Goal: Task Accomplishment & Management: Use online tool/utility

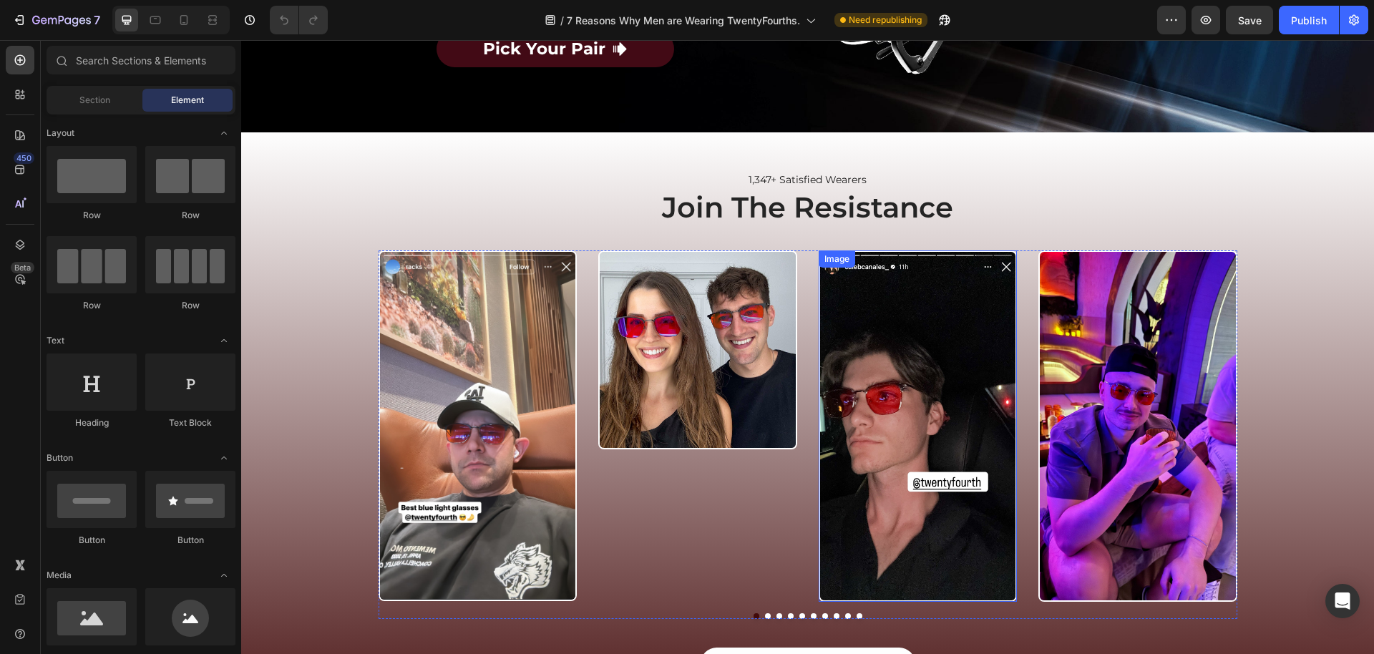
scroll to position [3675, 0]
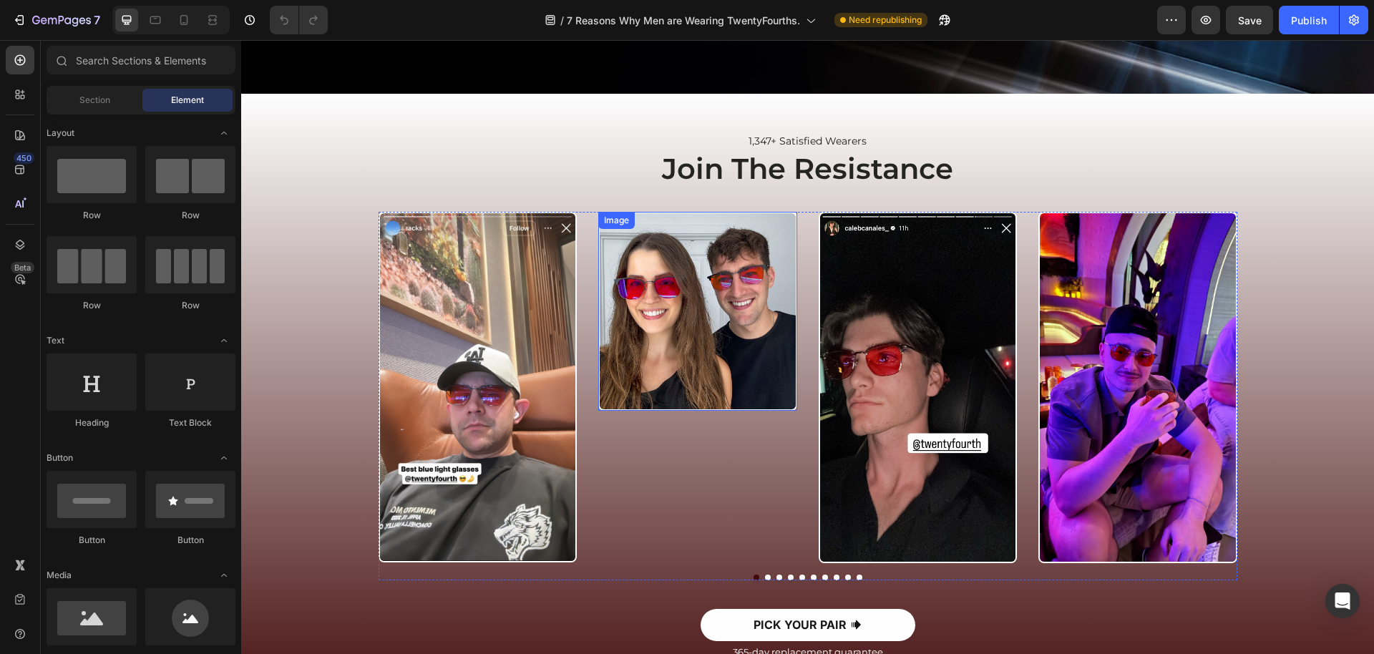
click at [664, 384] on img at bounding box center [697, 311] width 199 height 199
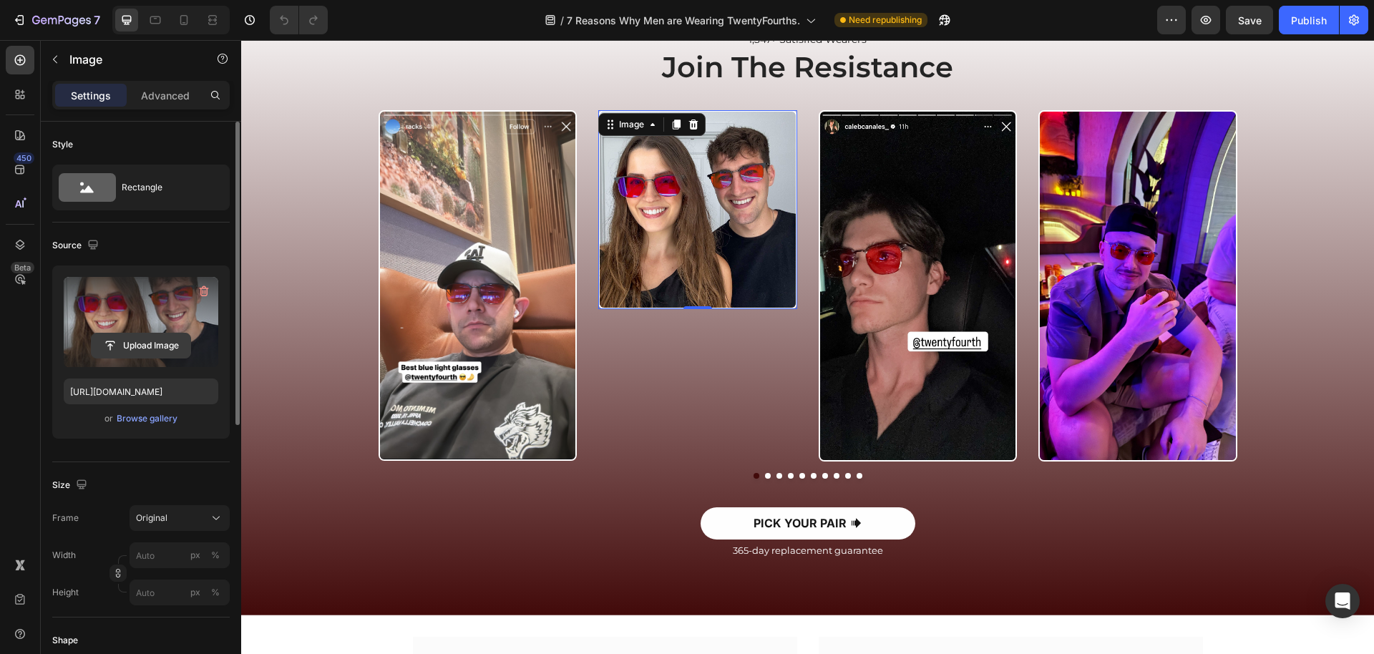
scroll to position [0, 0]
click at [143, 346] on input "file" at bounding box center [141, 346] width 99 height 24
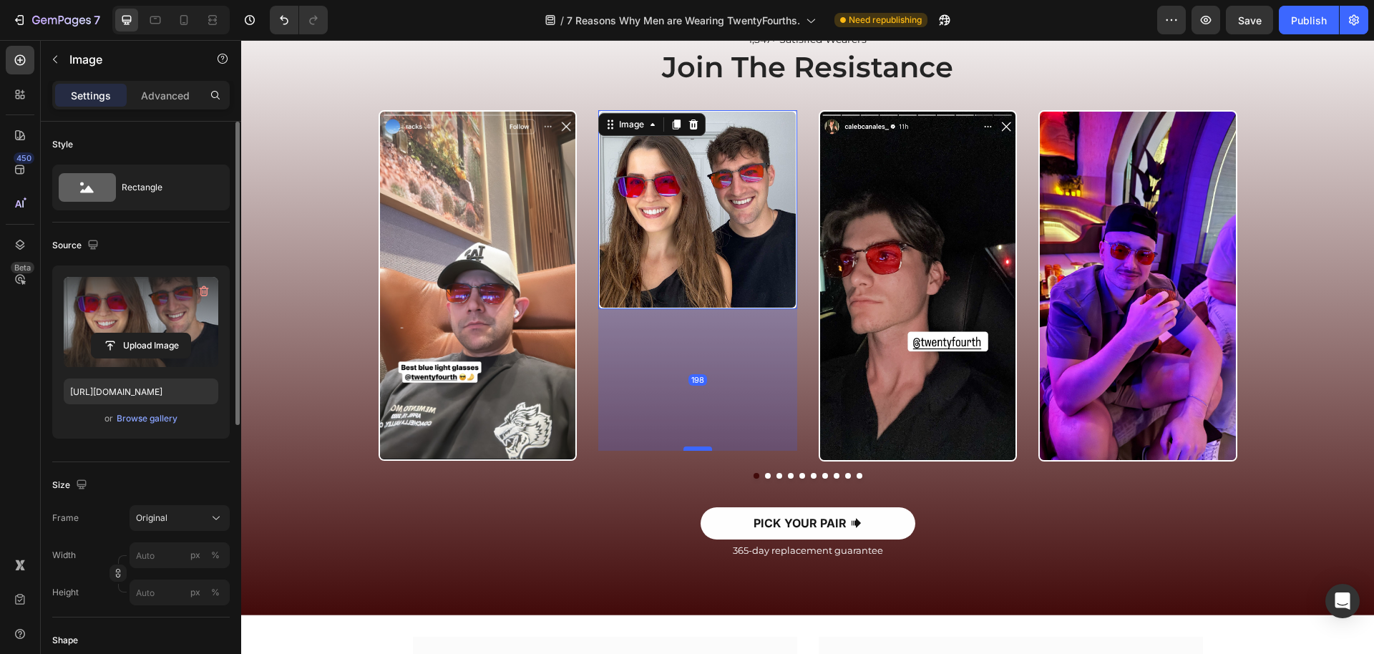
drag, startPoint x: 700, startPoint y: 308, endPoint x: 705, endPoint y: 450, distance: 142.5
click at [705, 450] on div at bounding box center [698, 449] width 29 height 4
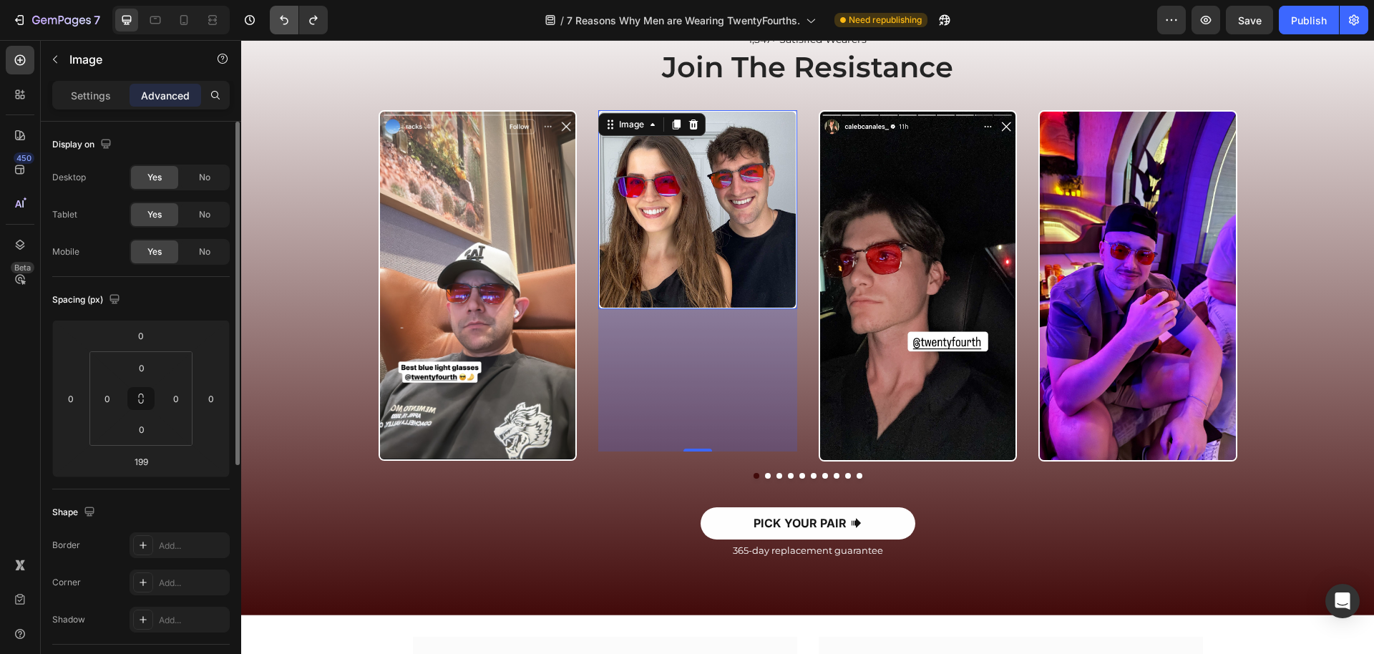
click at [276, 26] on button "Undo/Redo" at bounding box center [284, 20] width 29 height 29
click at [281, 24] on icon "Undo/Redo" at bounding box center [284, 20] width 14 height 14
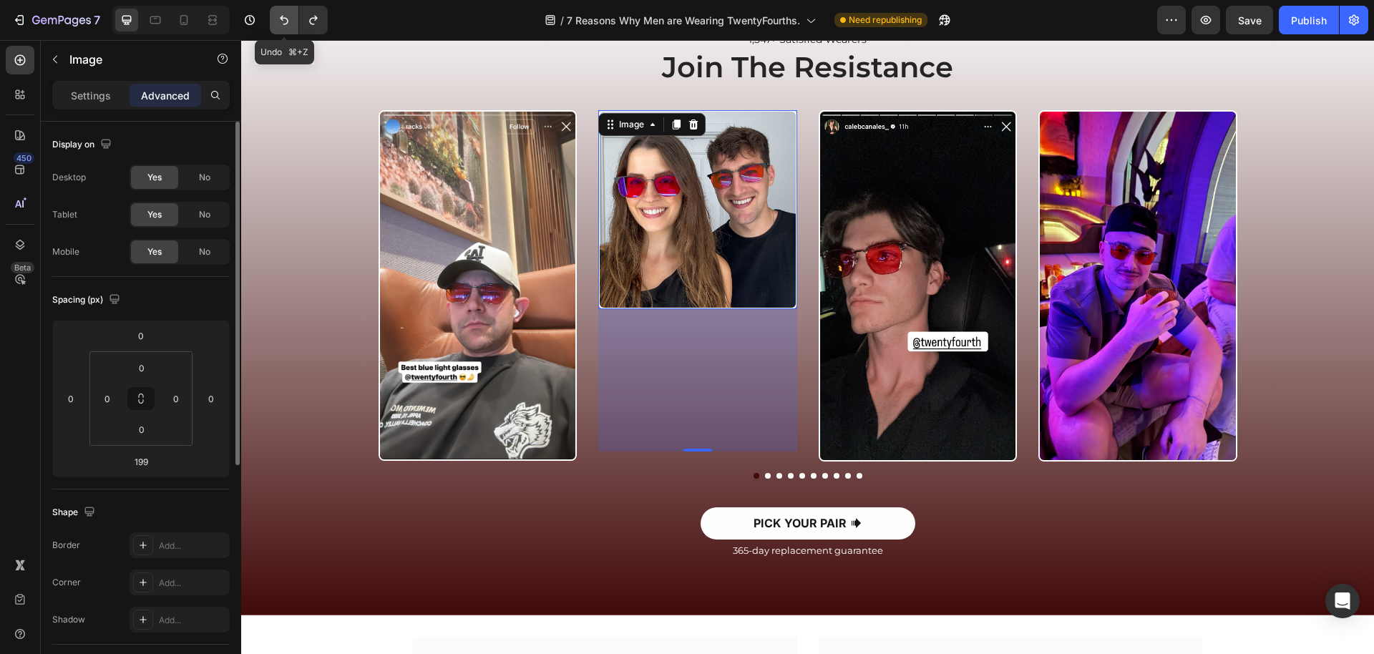
type input "0"
click at [281, 24] on icon "Undo/Redo" at bounding box center [284, 20] width 14 height 14
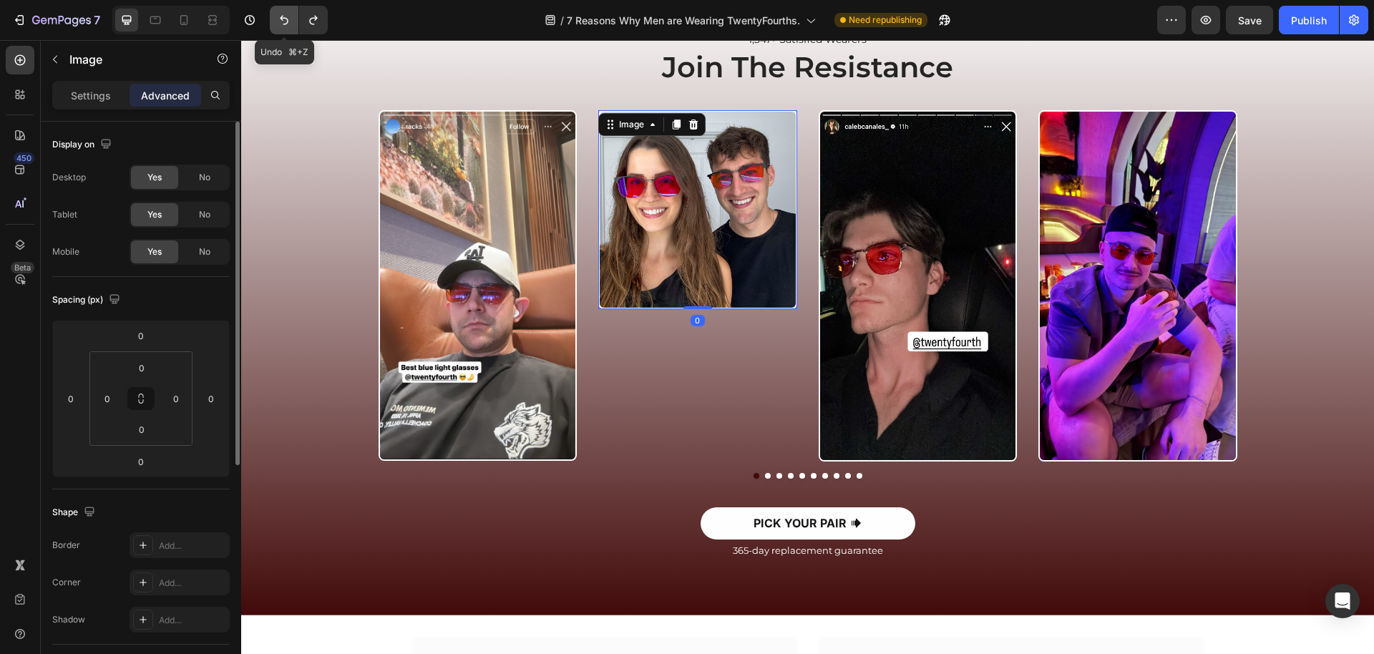
click at [281, 24] on icon "Undo/Redo" at bounding box center [284, 20] width 14 height 14
click at [654, 187] on img at bounding box center [697, 209] width 199 height 199
click at [74, 96] on p "Settings" at bounding box center [91, 95] width 40 height 15
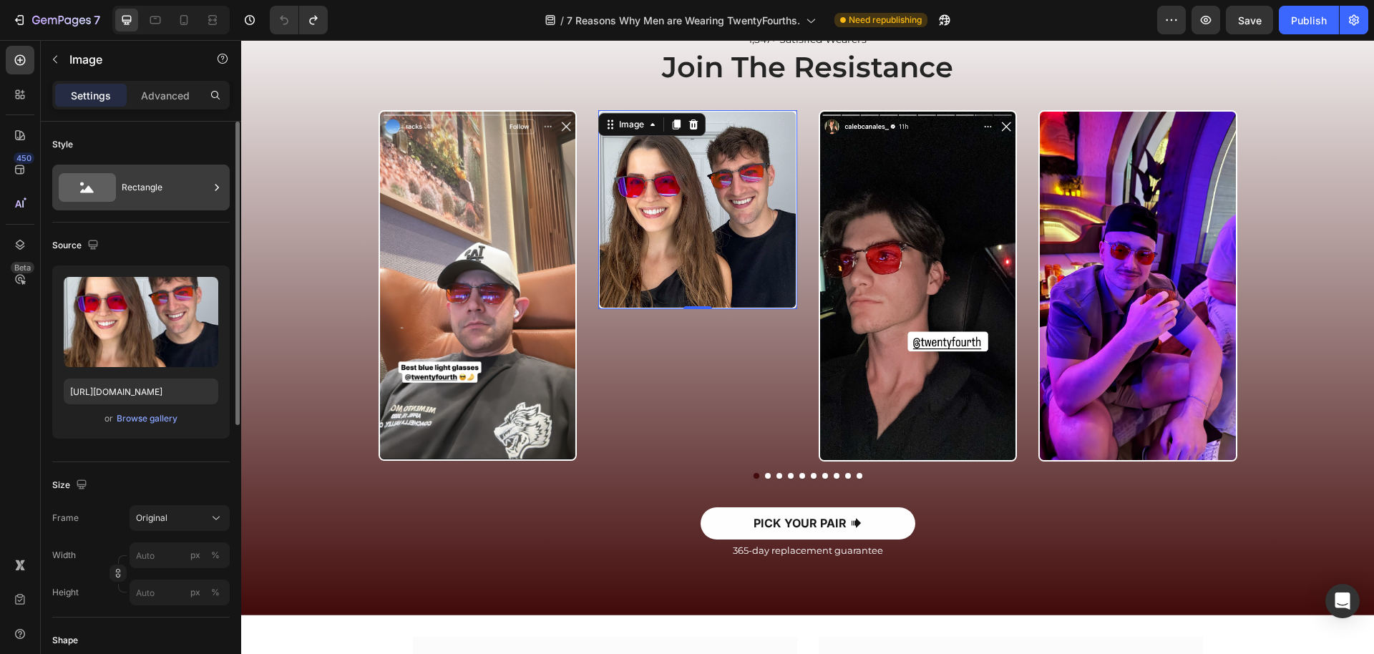
click at [147, 195] on div "Rectangle" at bounding box center [165, 187] width 87 height 33
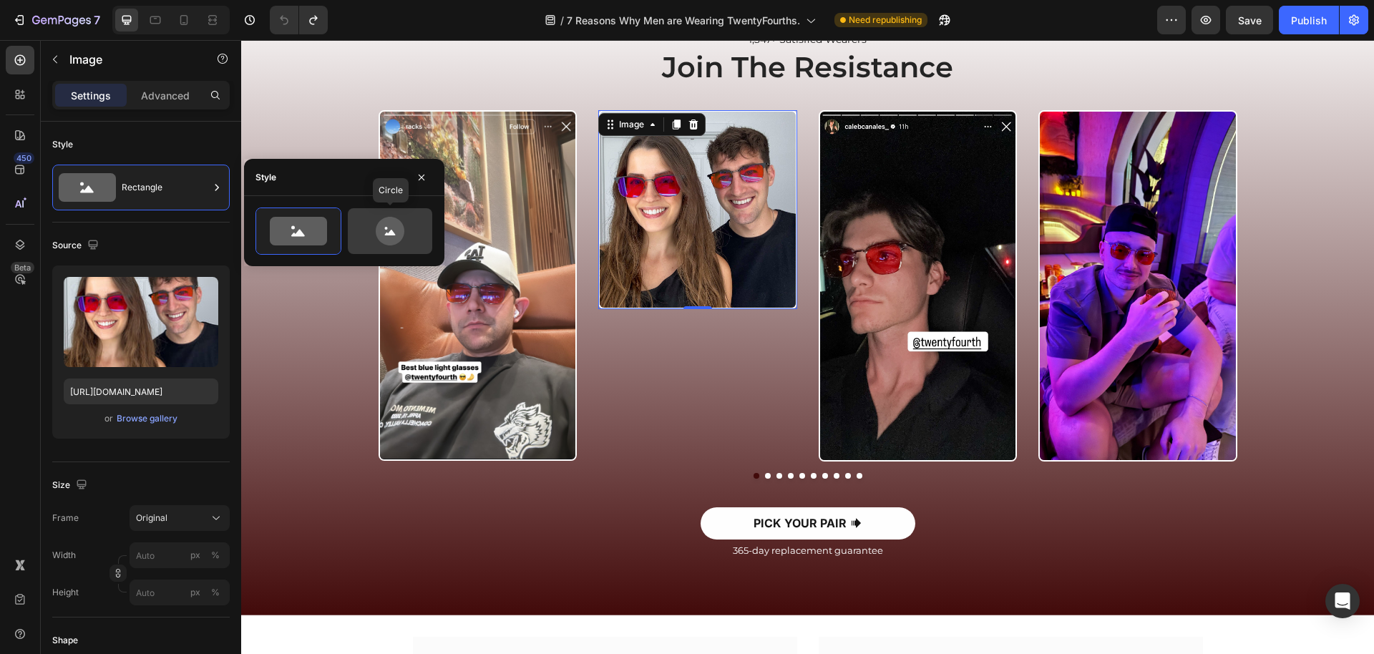
click at [379, 248] on div at bounding box center [390, 231] width 84 height 46
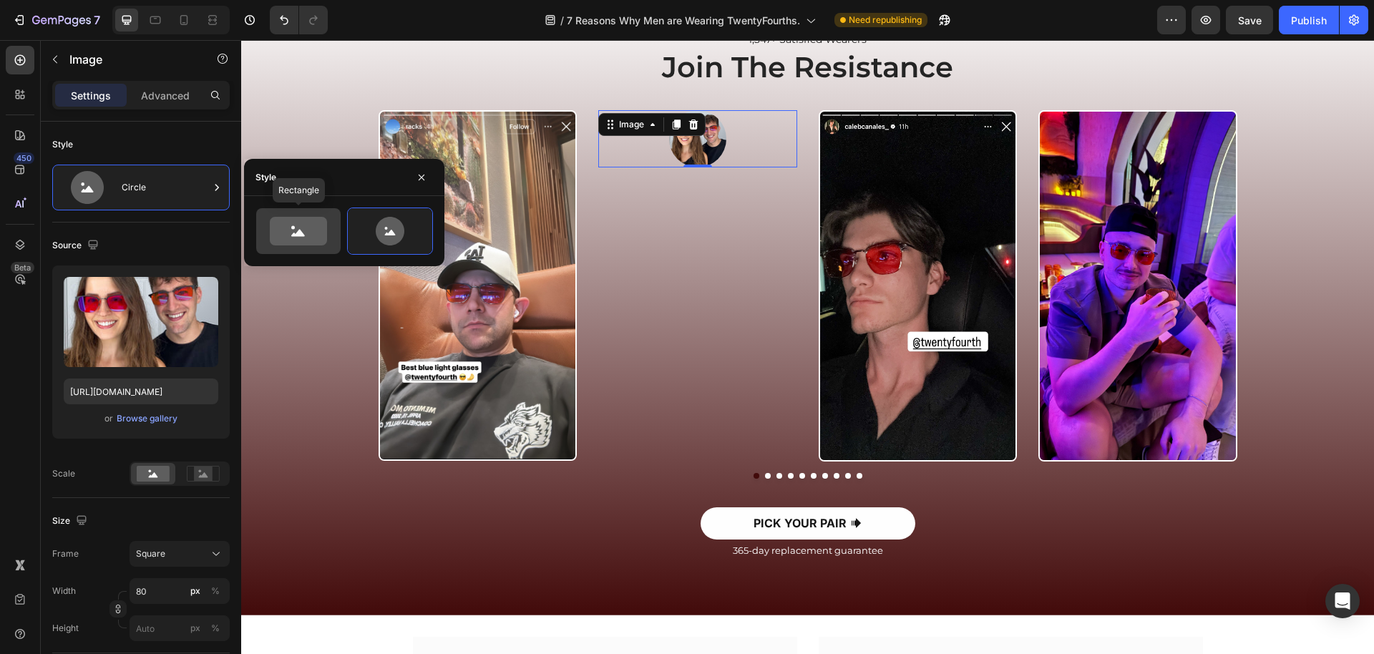
click at [306, 243] on icon at bounding box center [298, 231] width 57 height 29
type input "100"
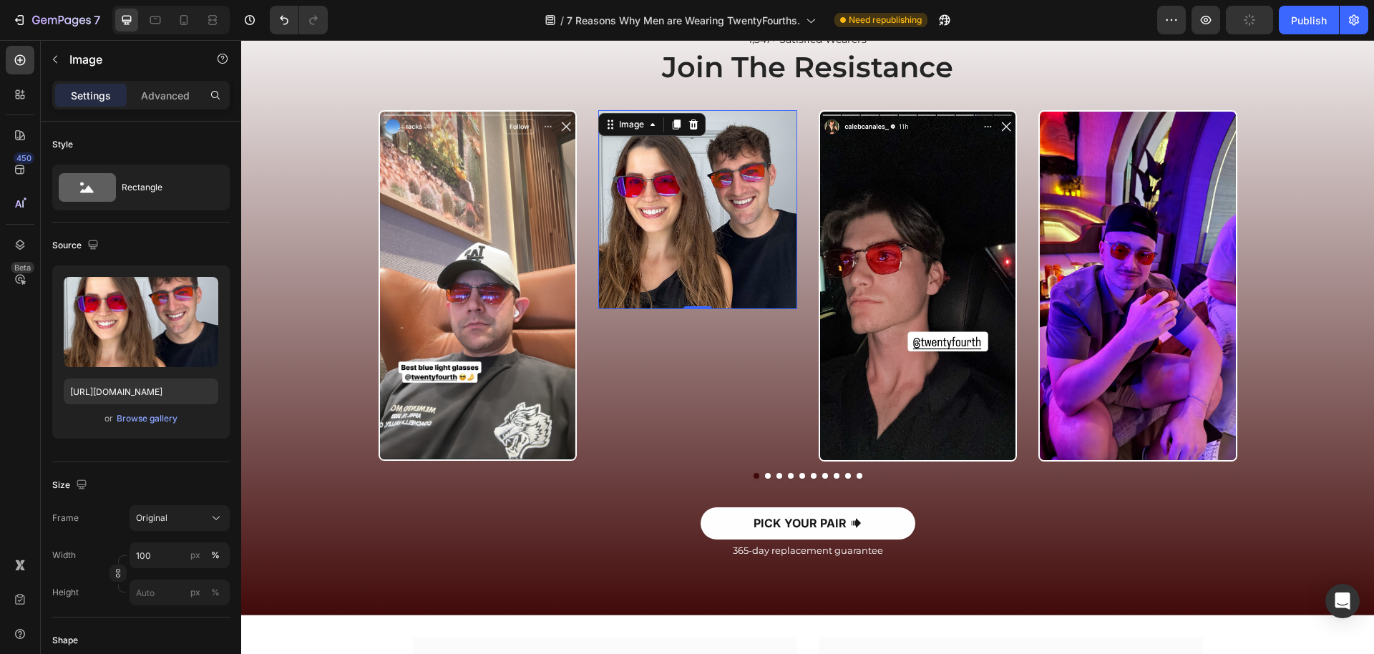
click at [686, 263] on img at bounding box center [697, 209] width 199 height 199
click at [692, 127] on icon at bounding box center [693, 124] width 11 height 11
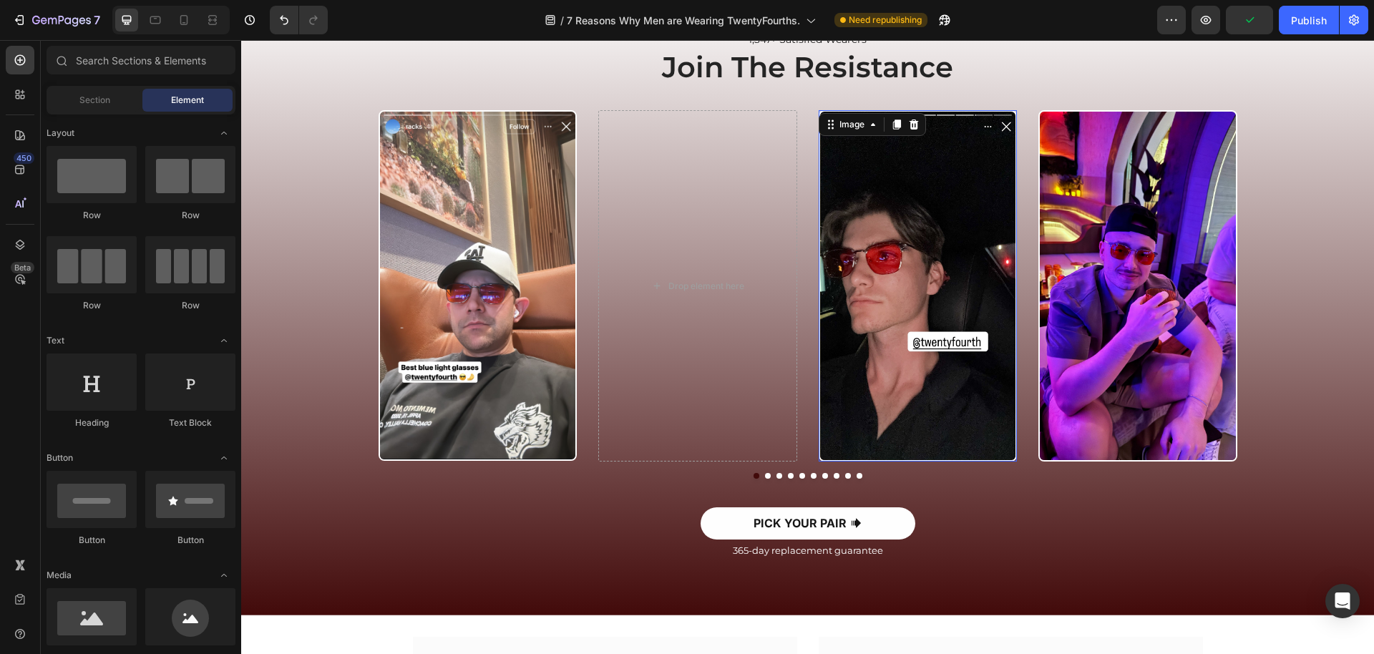
click at [844, 176] on img at bounding box center [918, 285] width 199 height 351
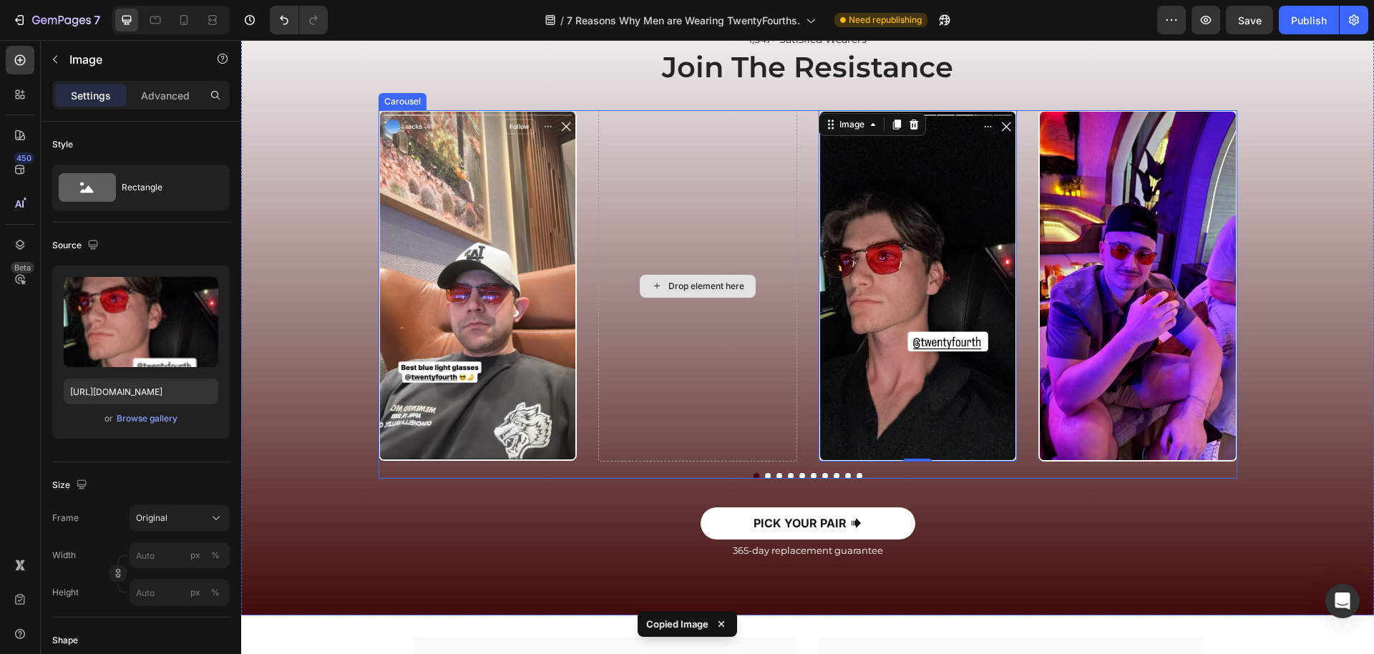
click at [667, 210] on div "Drop element here" at bounding box center [697, 285] width 199 height 351
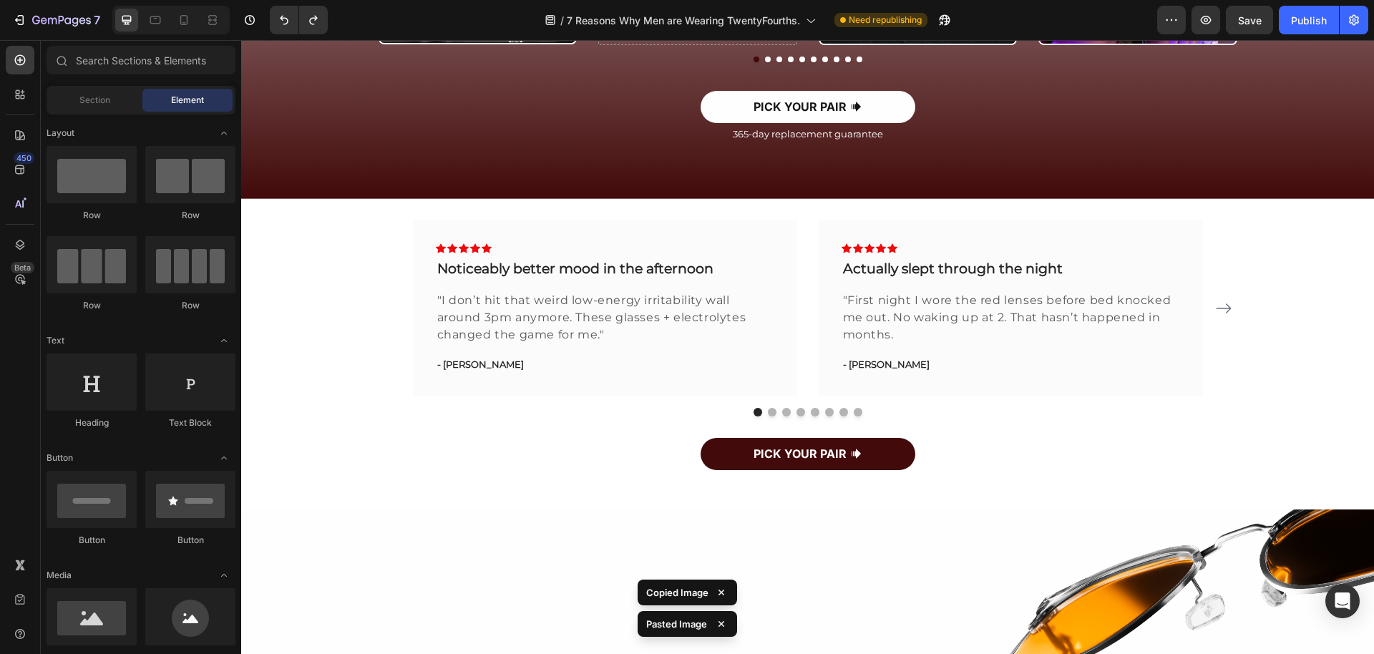
scroll to position [3743, 0]
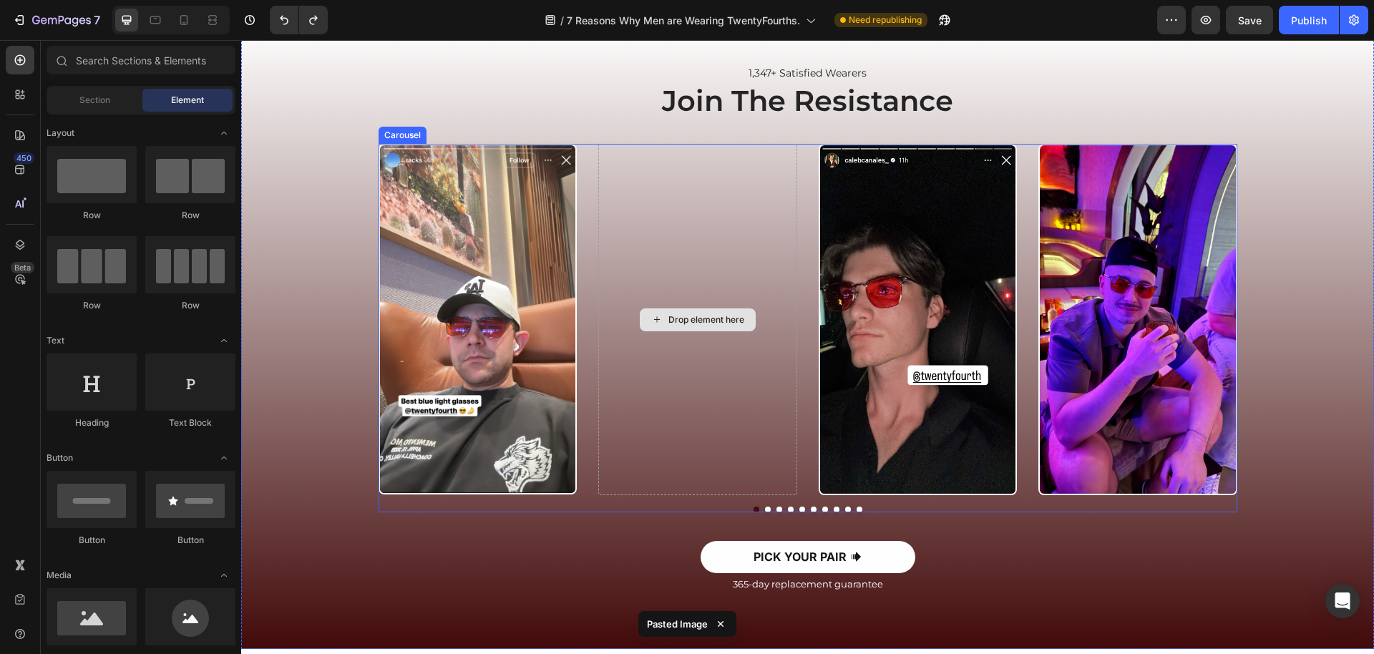
click at [700, 409] on div "Drop element here" at bounding box center [697, 319] width 199 height 351
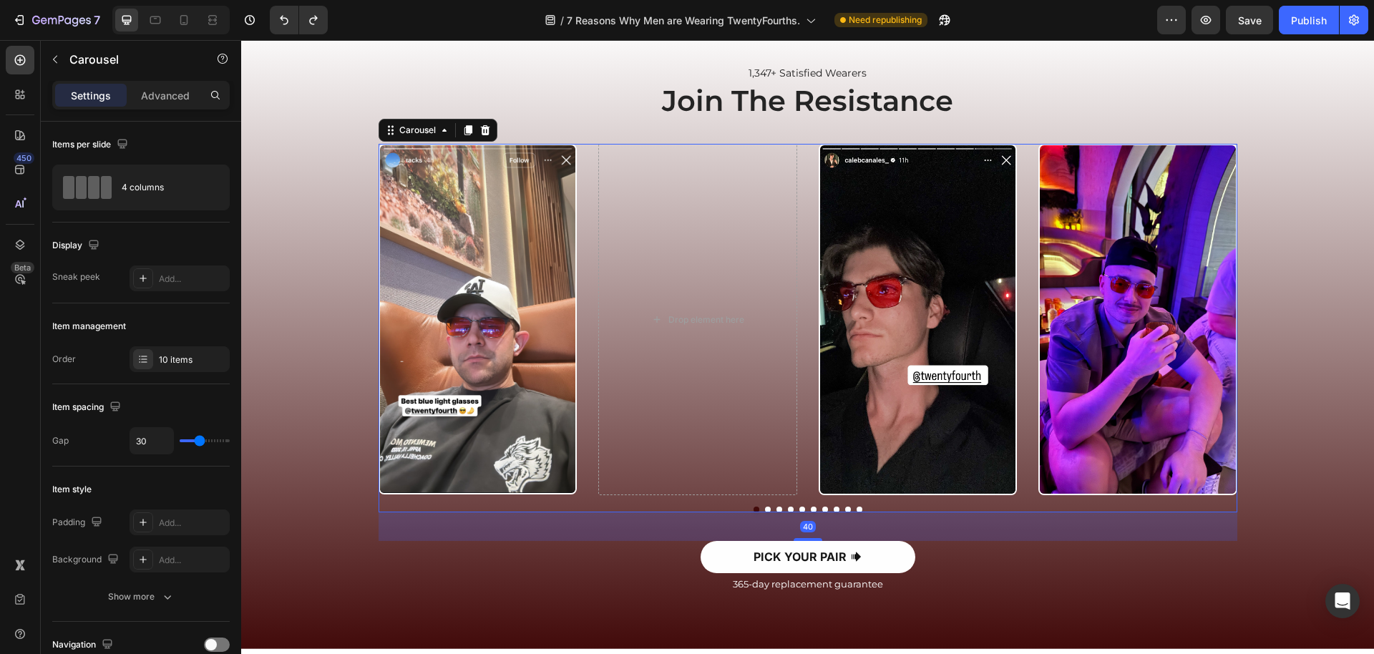
click at [585, 259] on div "Image Drop element here Image Image Image Image Image Image Image Image" at bounding box center [808, 319] width 859 height 351
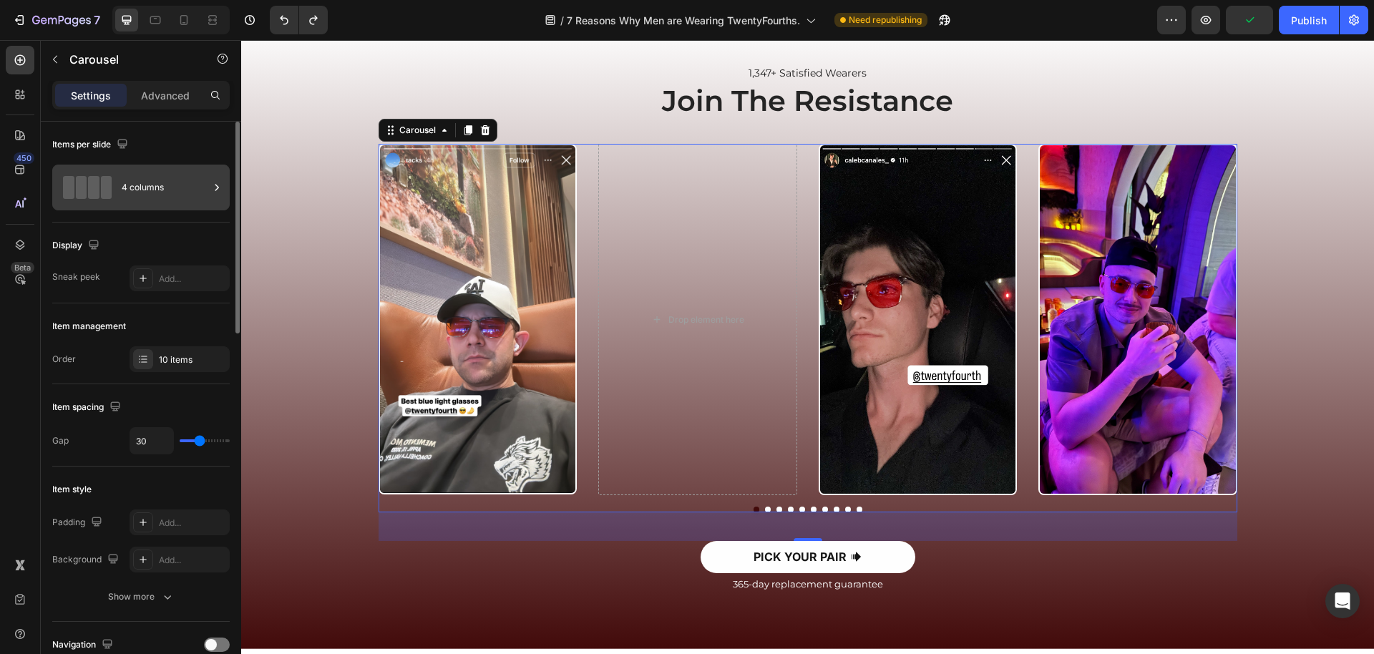
click at [164, 178] on div "4 columns" at bounding box center [165, 187] width 87 height 33
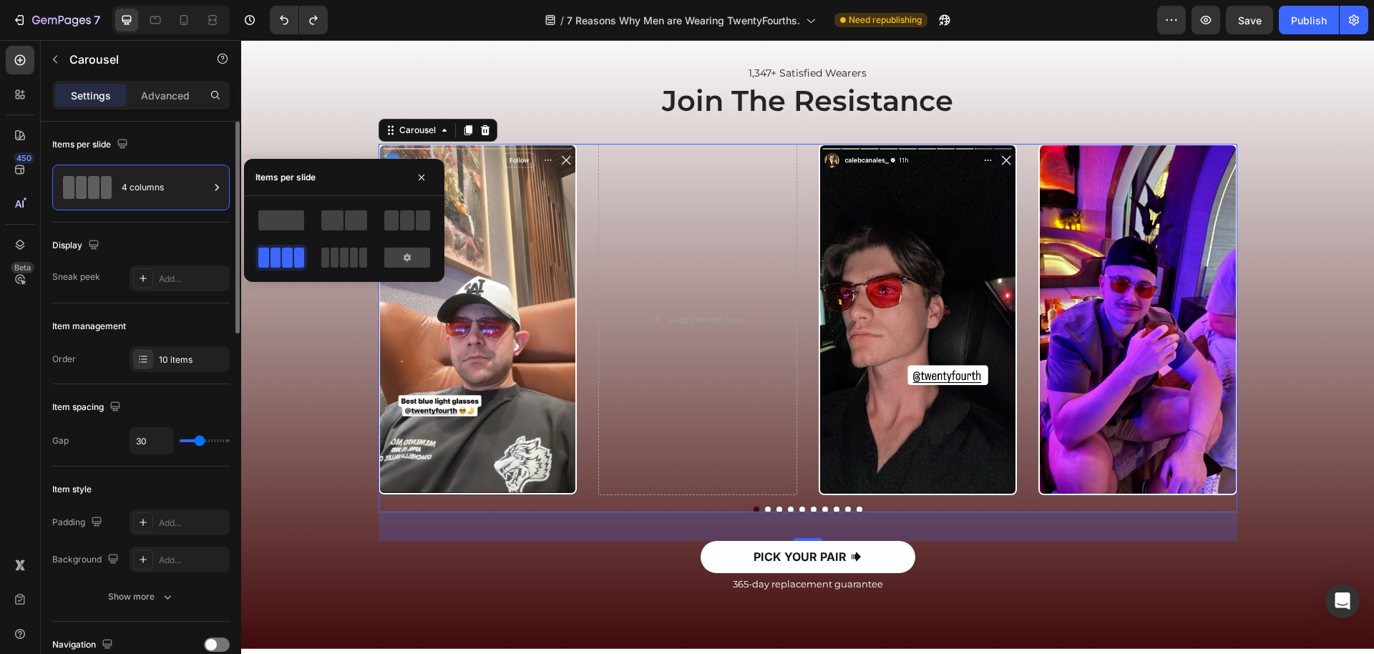
click at [172, 238] on div "Display" at bounding box center [141, 245] width 178 height 23
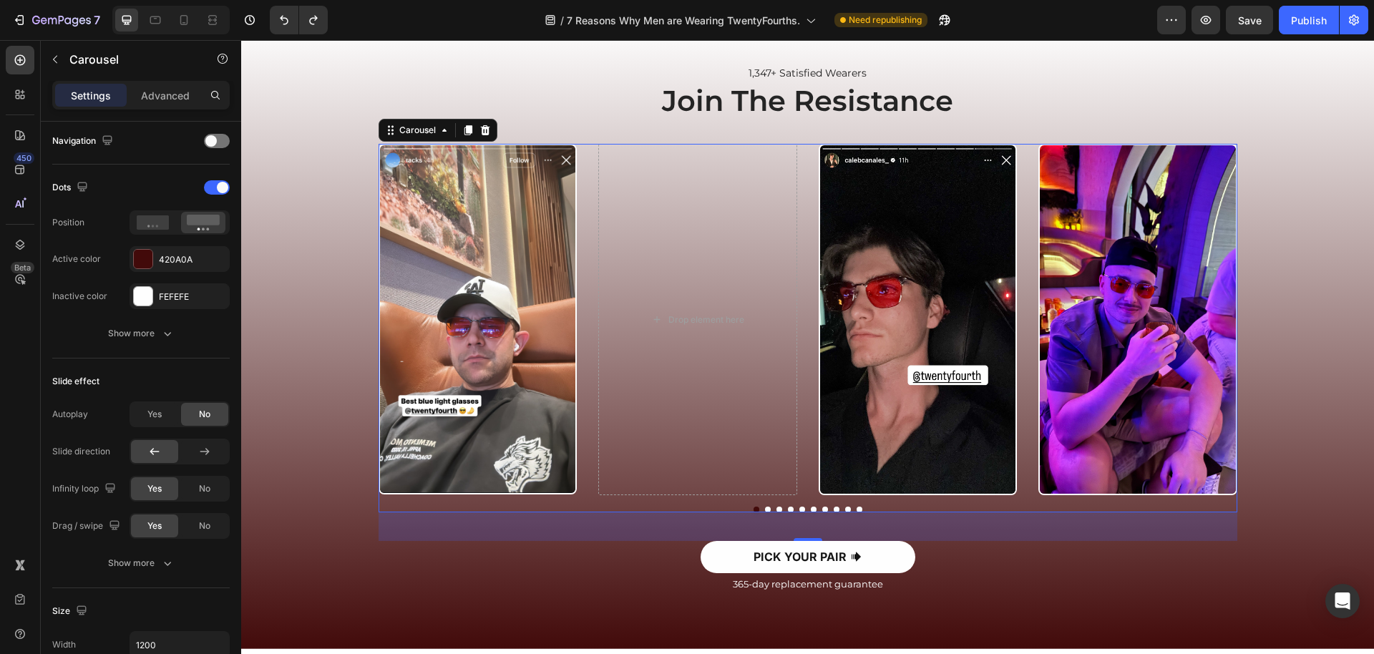
scroll to position [0, 0]
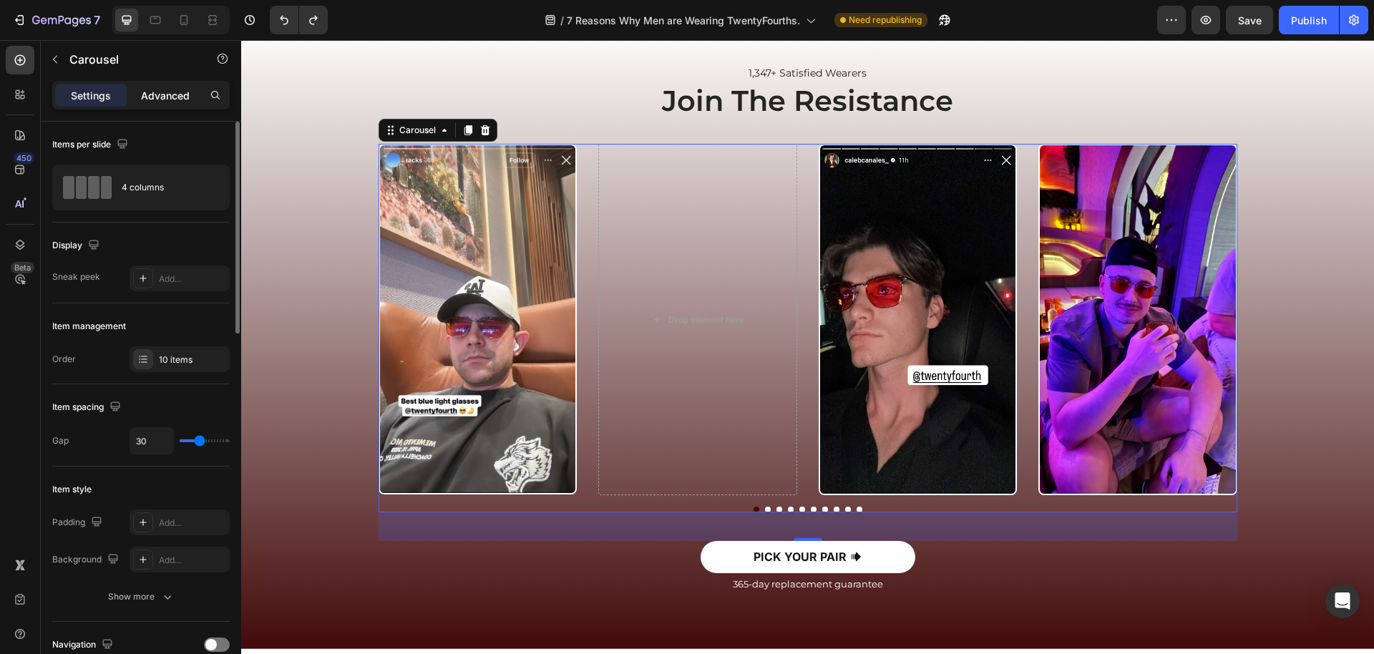
click at [149, 105] on div "Advanced" at bounding box center [166, 95] width 72 height 23
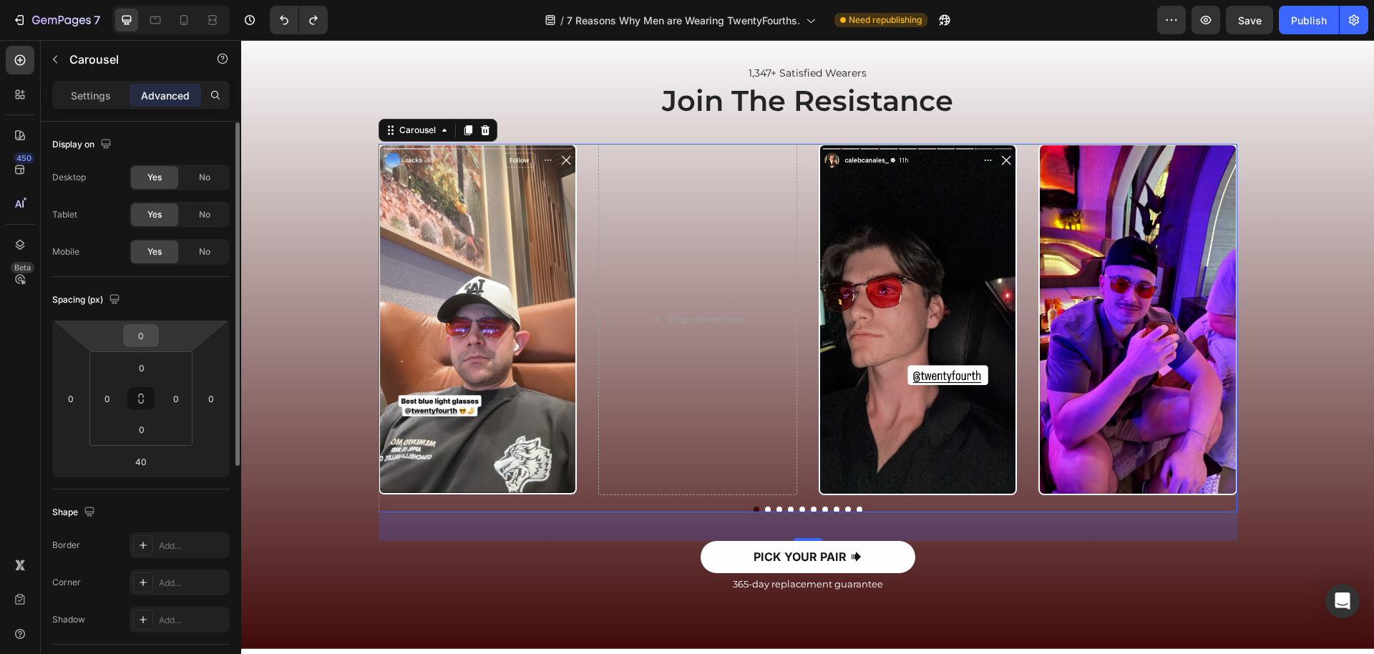
scroll to position [381, 0]
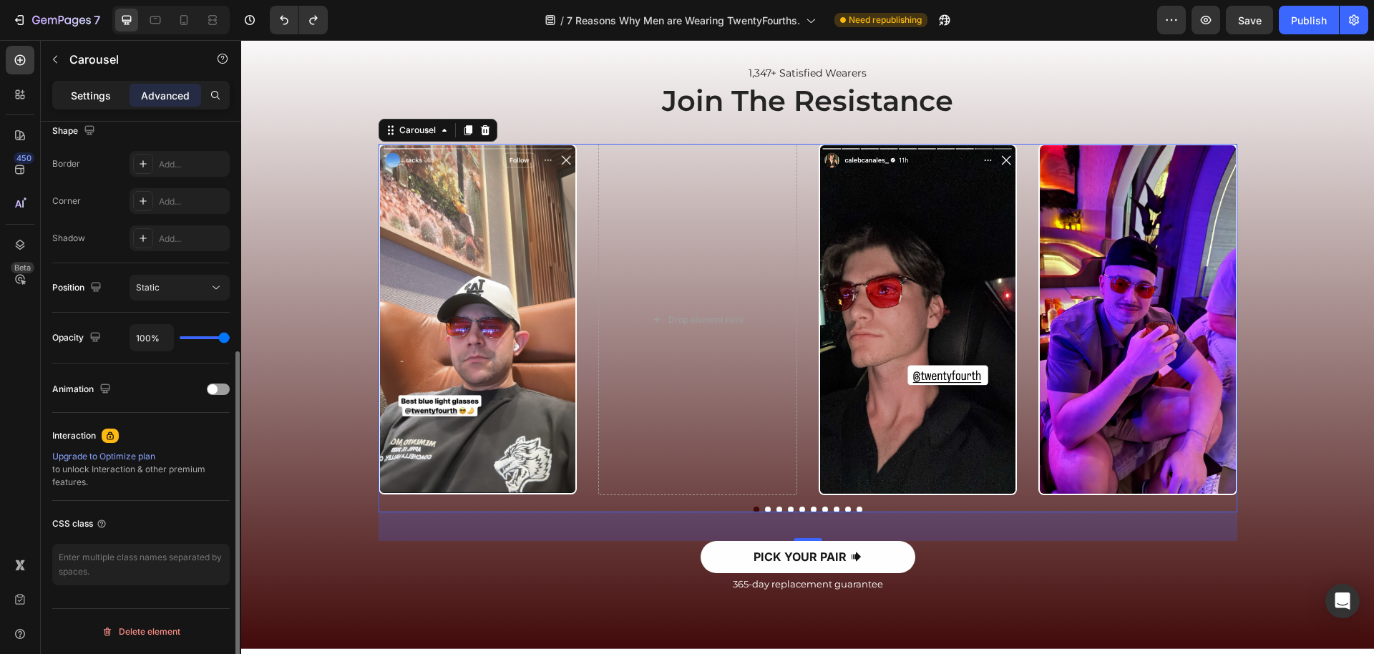
click at [85, 97] on p "Settings" at bounding box center [91, 95] width 40 height 15
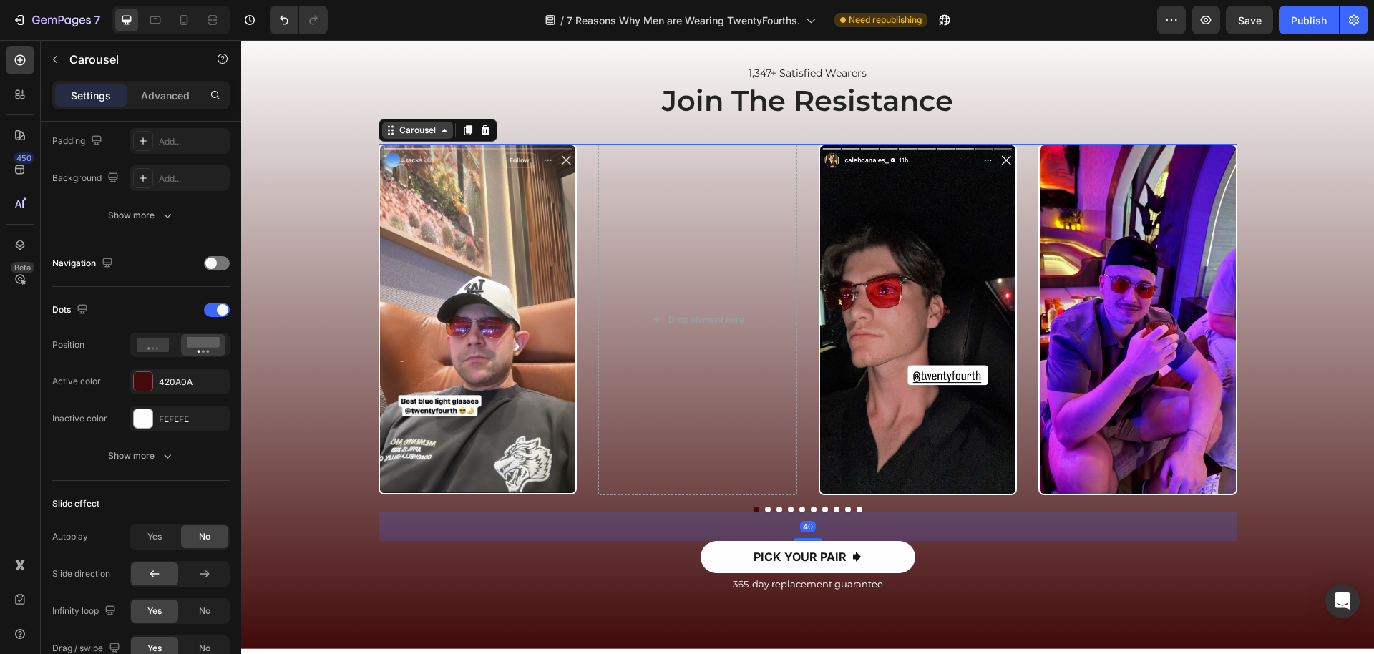
click at [437, 132] on div "Carousel" at bounding box center [418, 130] width 42 height 13
click at [417, 130] on div "Carousel" at bounding box center [418, 130] width 42 height 13
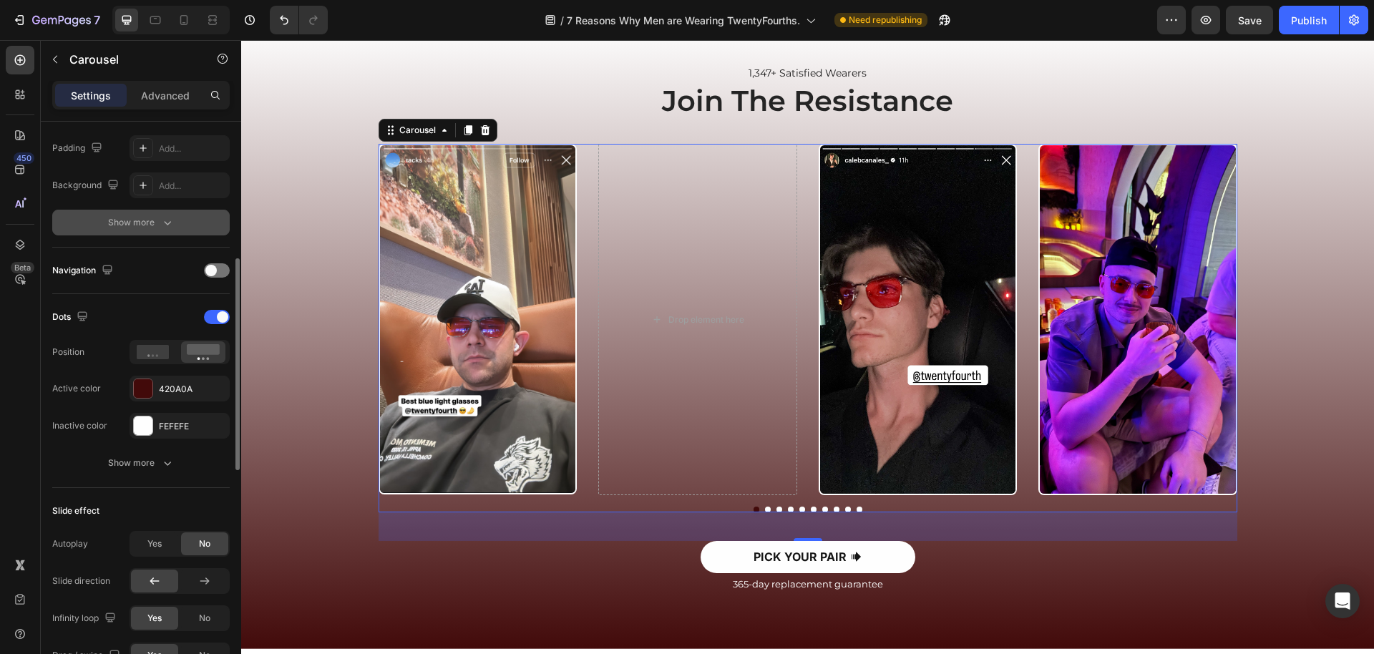
scroll to position [372, 0]
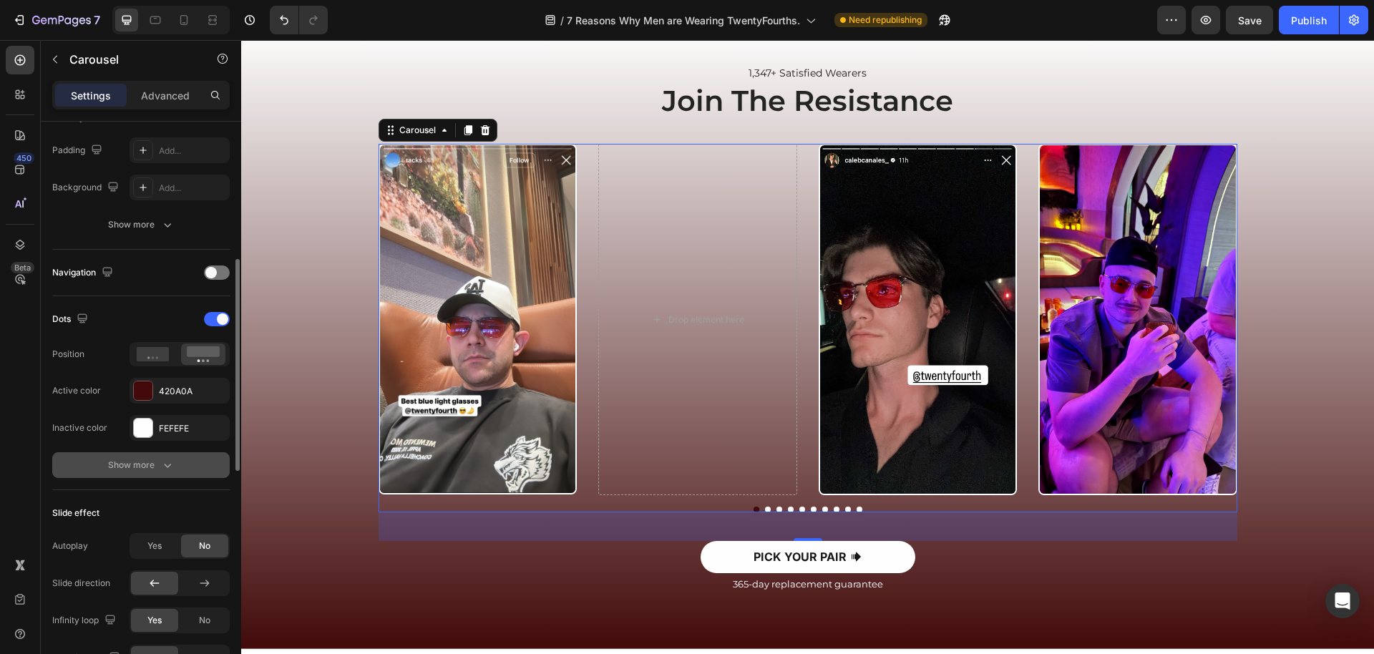
click at [158, 457] on button "Show more" at bounding box center [141, 465] width 178 height 26
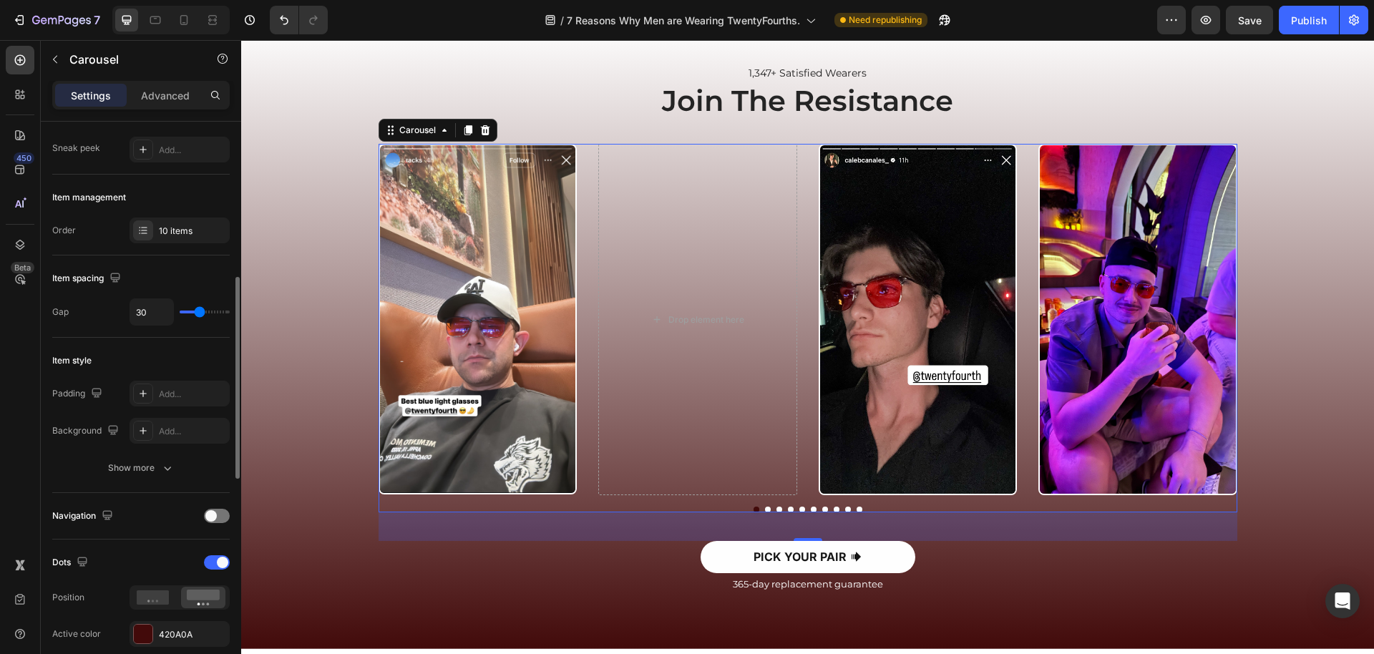
scroll to position [0, 0]
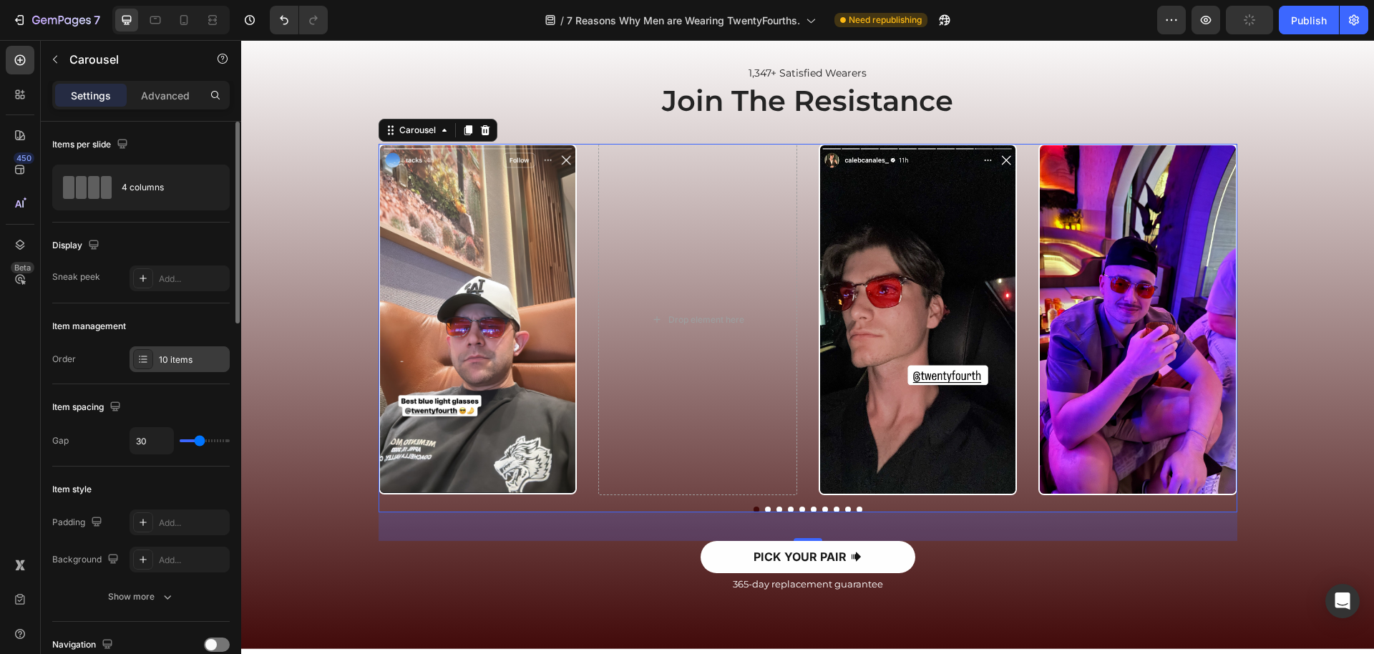
click at [150, 368] on div at bounding box center [143, 359] width 20 height 20
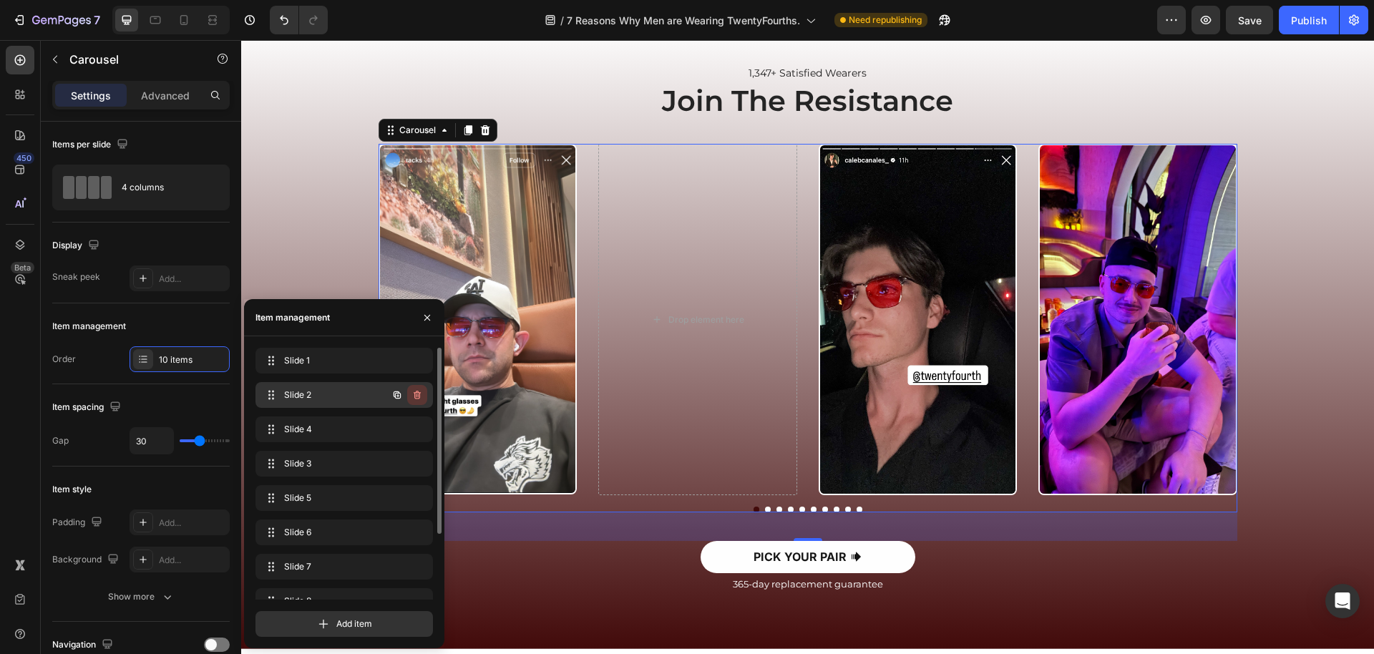
click at [414, 395] on icon "button" at bounding box center [417, 395] width 7 height 9
click at [414, 395] on div "Delete" at bounding box center [407, 395] width 26 height 13
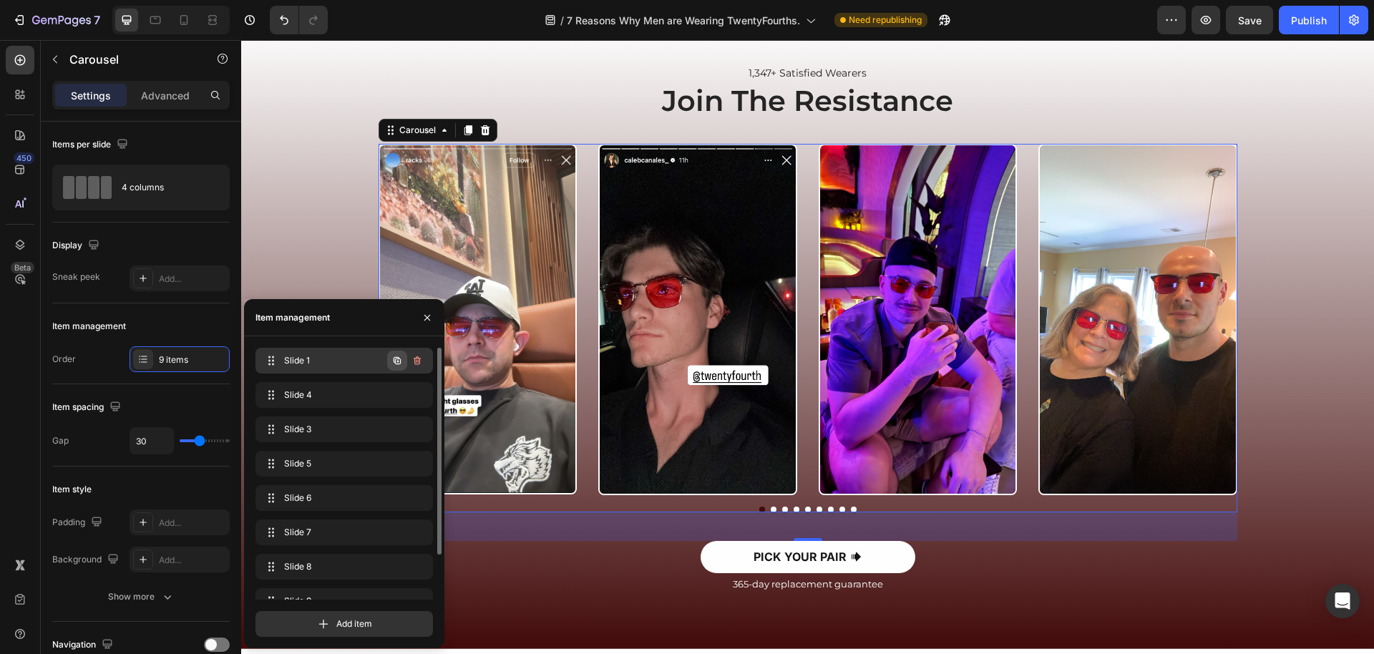
click at [392, 362] on icon "button" at bounding box center [397, 360] width 11 height 11
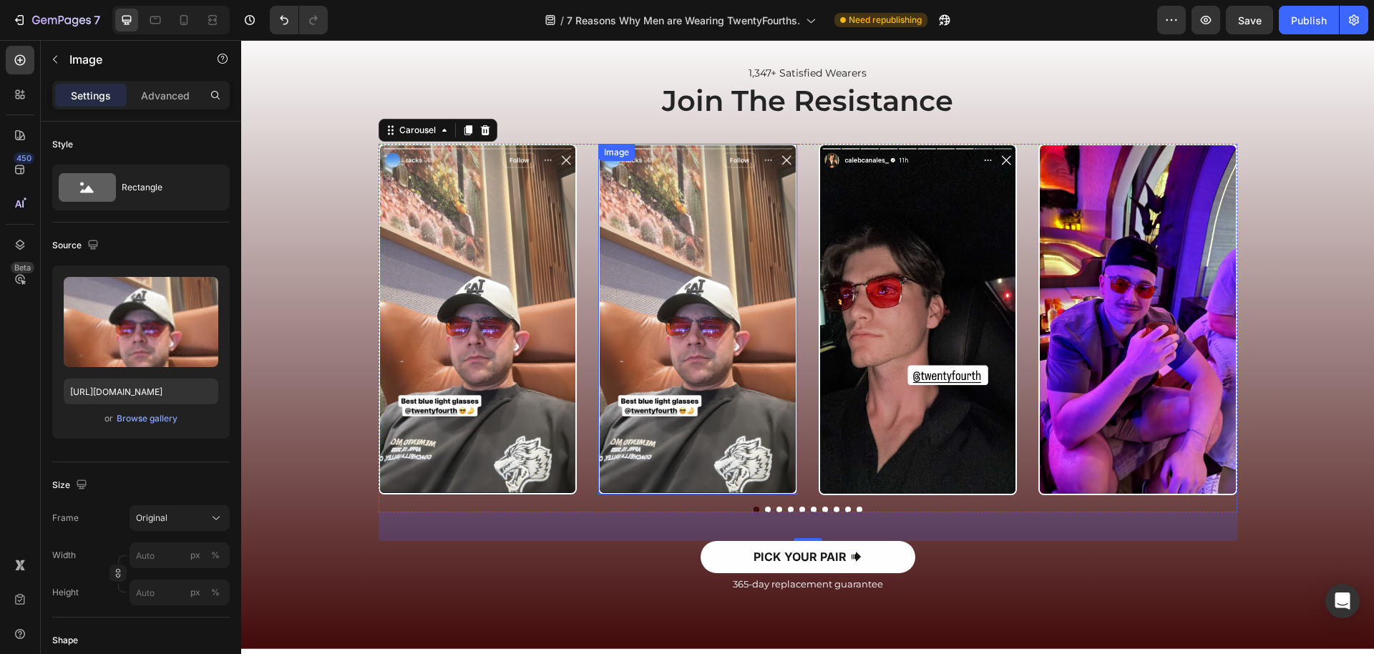
click at [620, 368] on img at bounding box center [697, 319] width 199 height 351
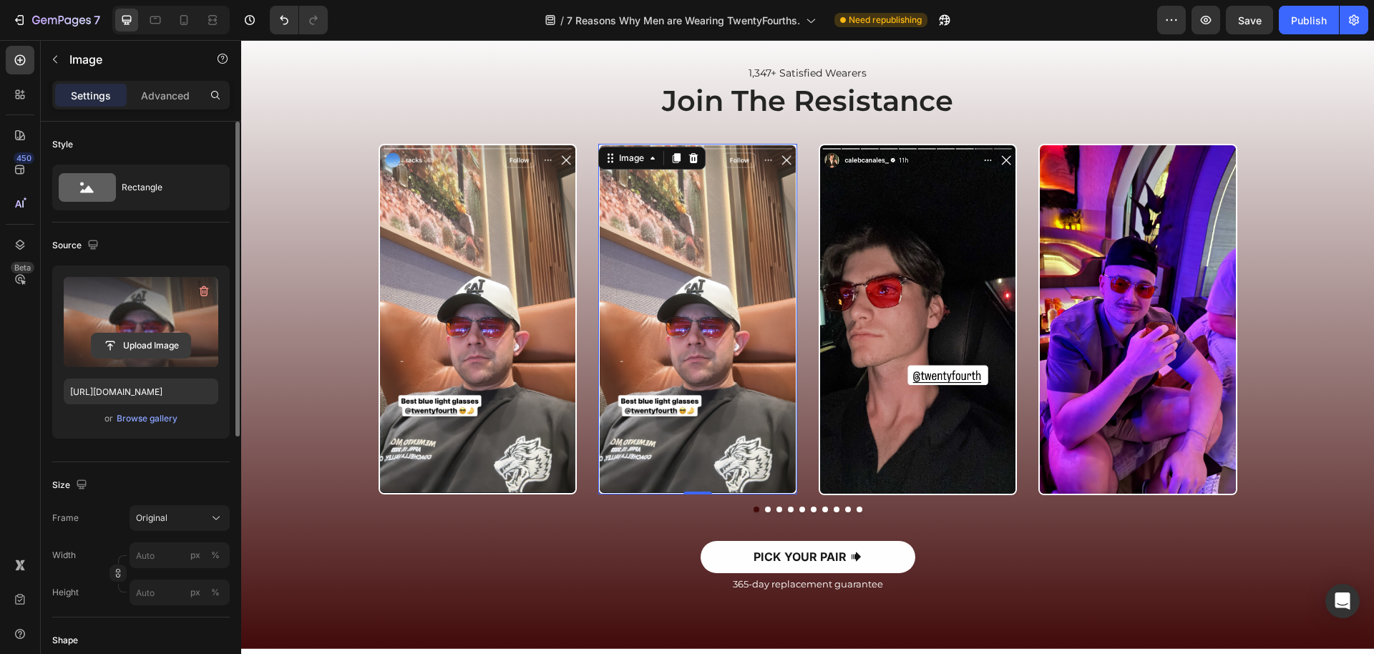
click at [148, 345] on input "file" at bounding box center [141, 346] width 99 height 24
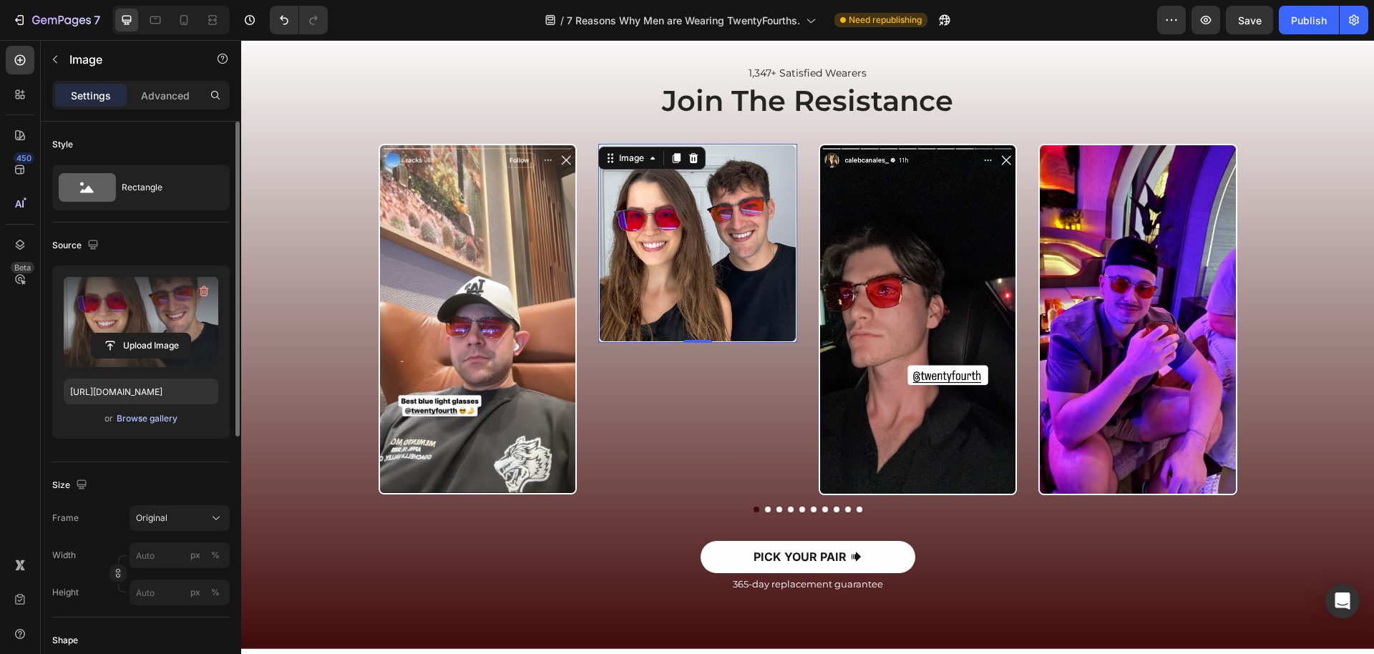
click at [157, 418] on div "Browse gallery" at bounding box center [147, 418] width 61 height 13
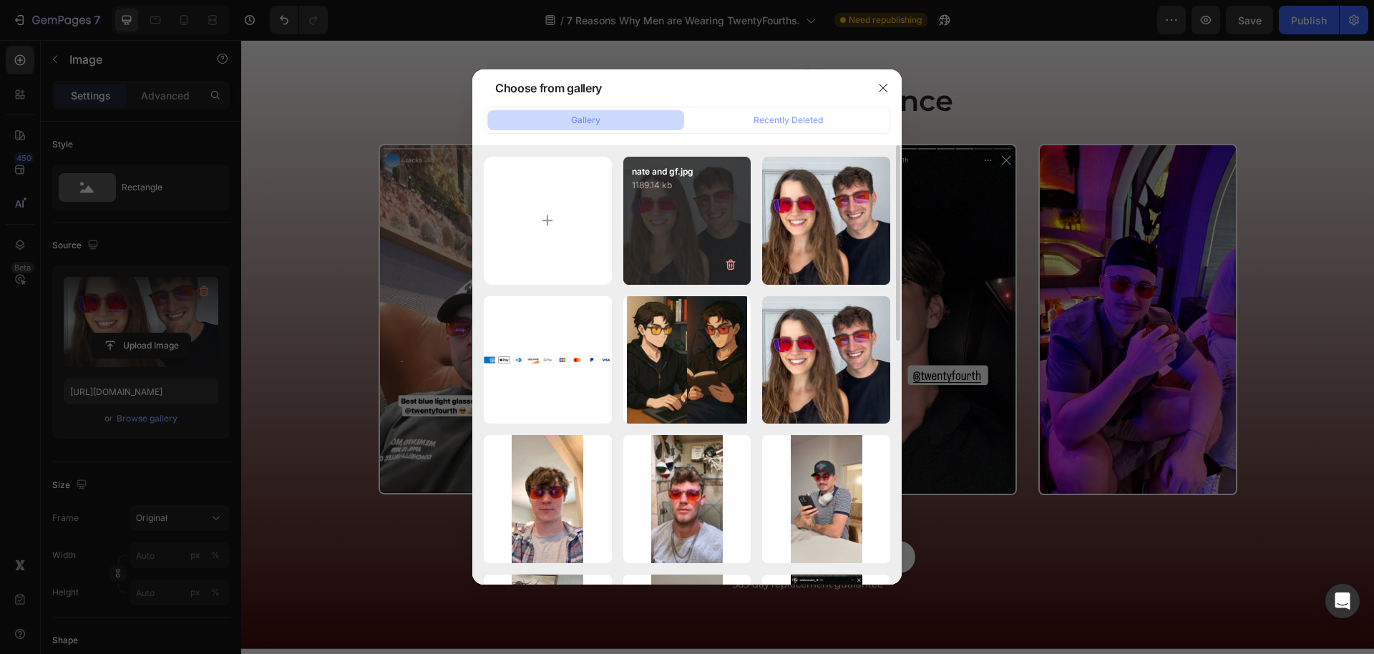
click at [716, 238] on div "nate and gf.jpg 1189.14 kb" at bounding box center [687, 221] width 128 height 128
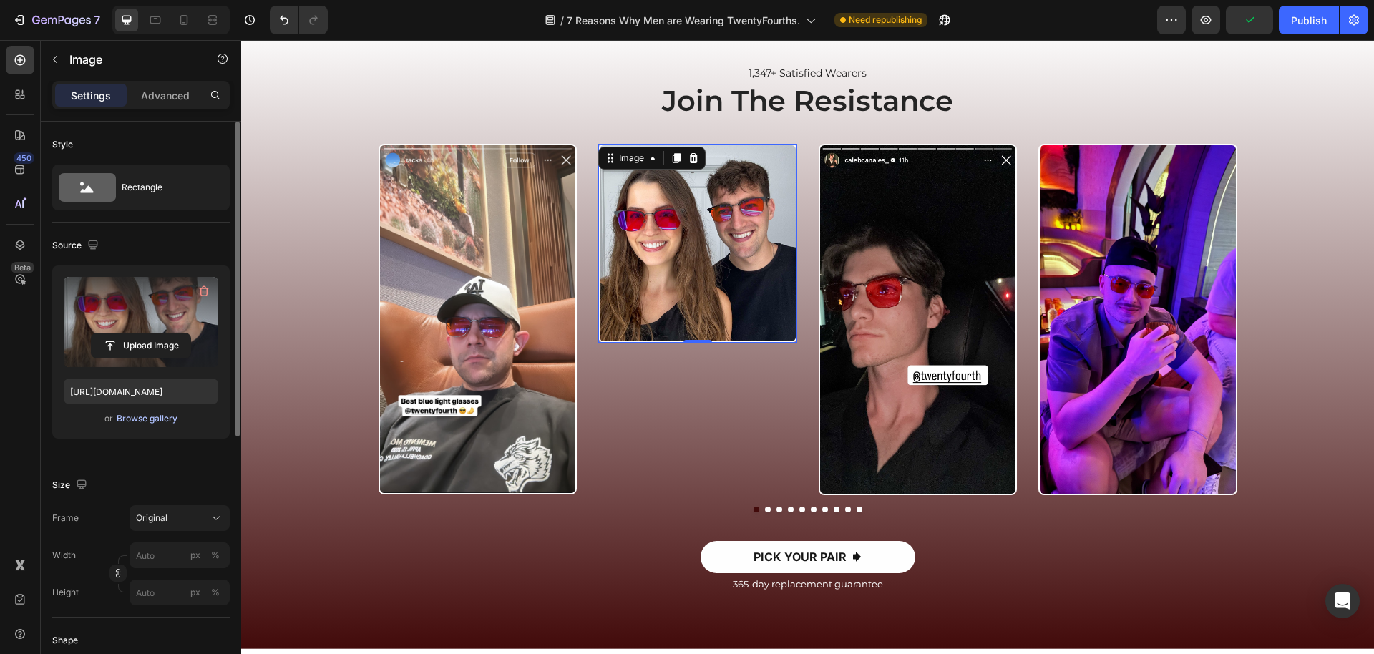
click at [162, 418] on div "Browse gallery" at bounding box center [147, 418] width 61 height 13
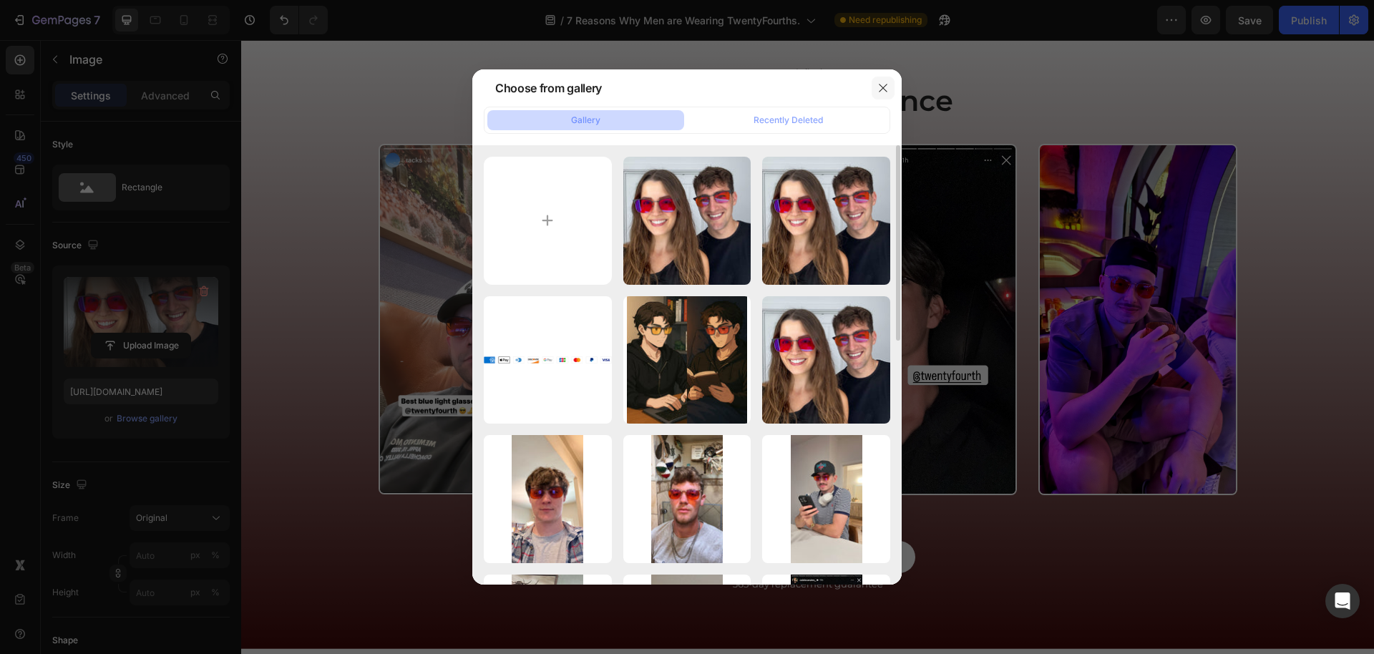
click at [889, 89] on button "button" at bounding box center [883, 88] width 23 height 23
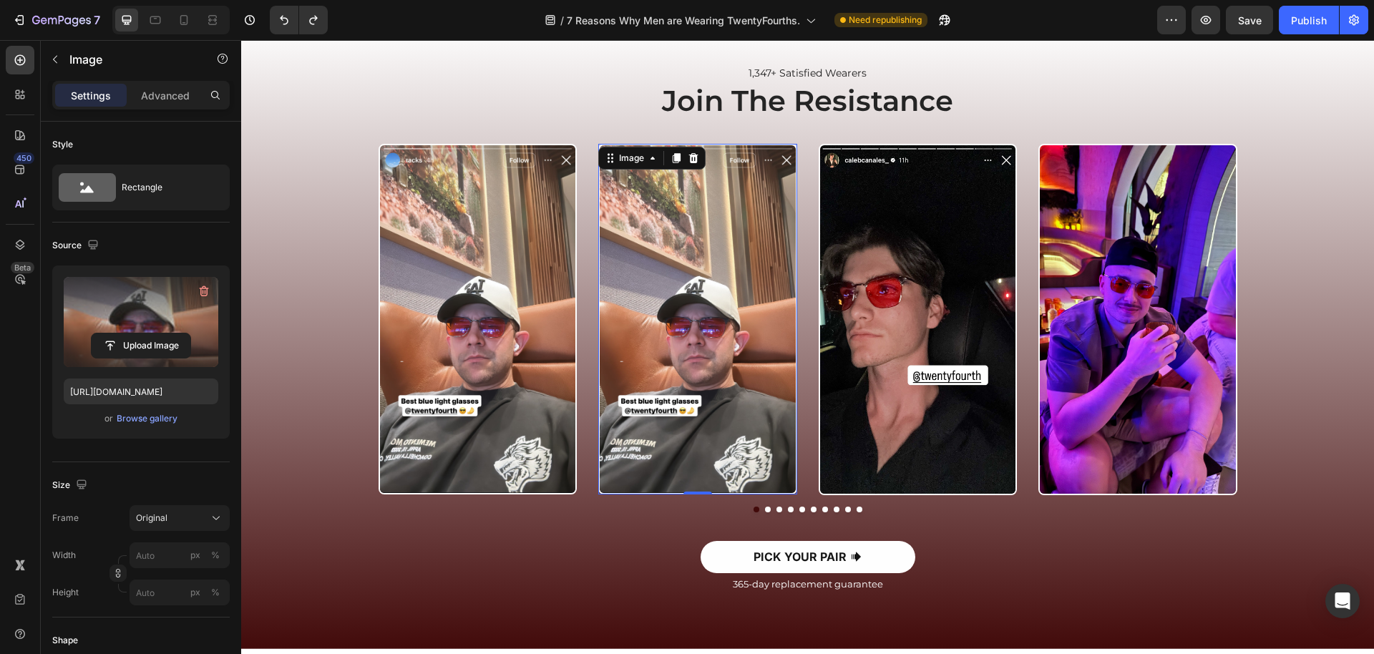
click at [646, 423] on img at bounding box center [697, 319] width 199 height 351
click at [140, 346] on input "file" at bounding box center [141, 346] width 99 height 24
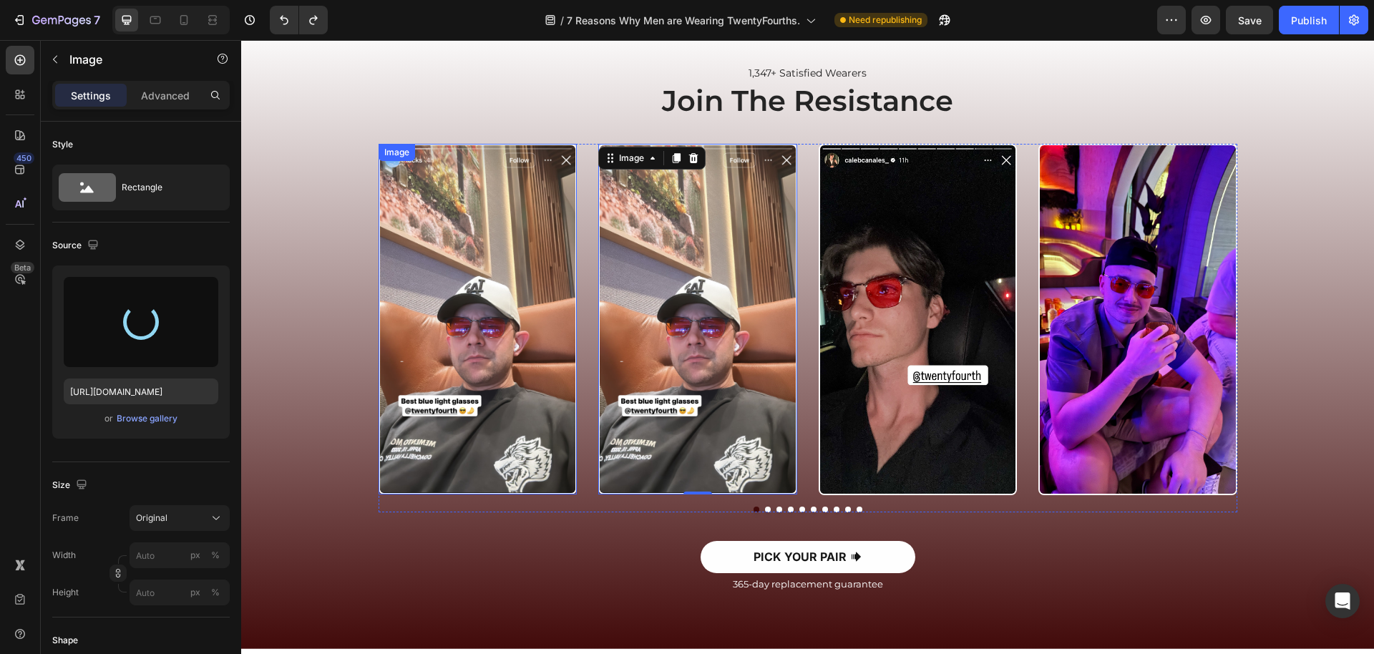
type input "[URL][DOMAIN_NAME]"
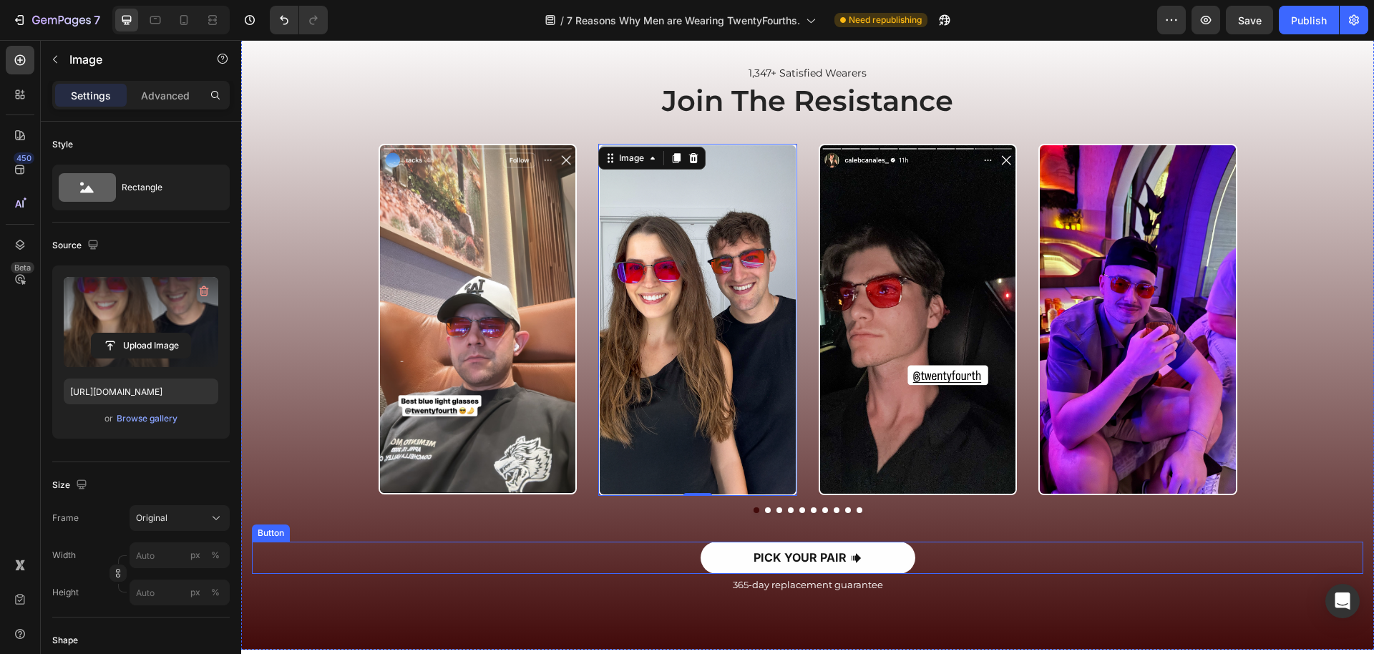
click at [530, 573] on div "PICK YOUR PAIR Button" at bounding box center [808, 558] width 1112 height 32
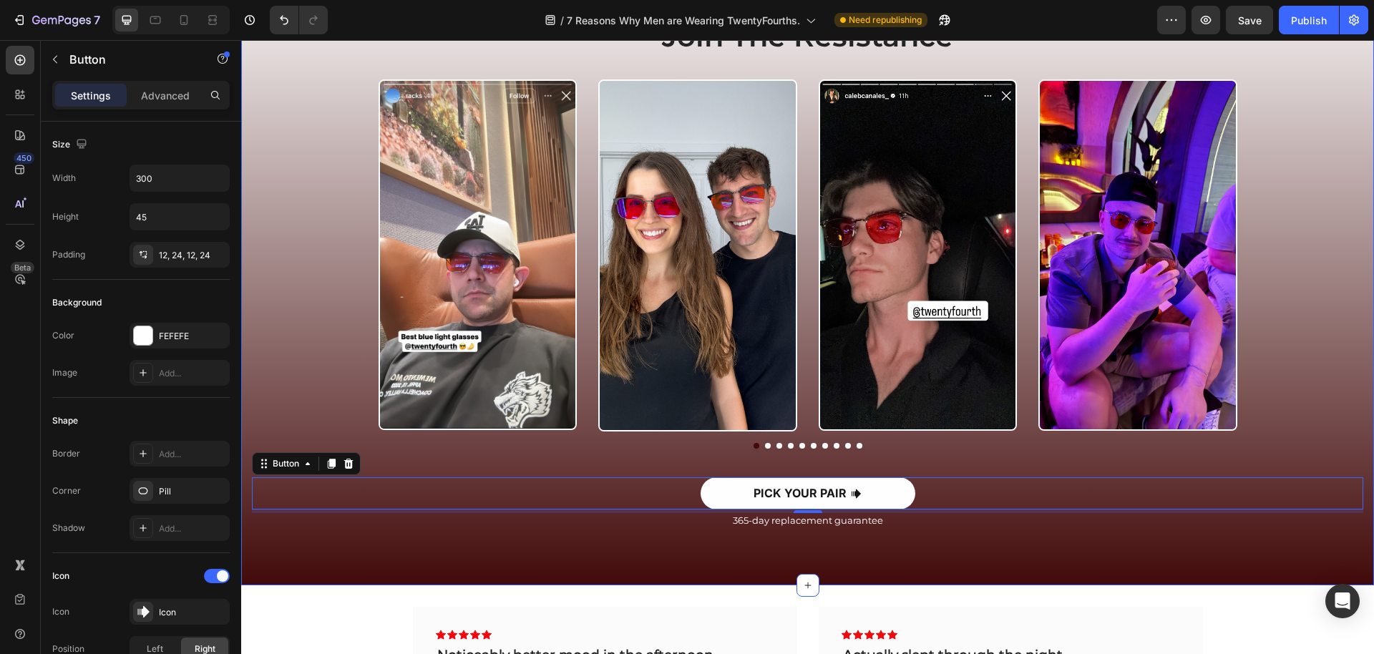
scroll to position [3806, 0]
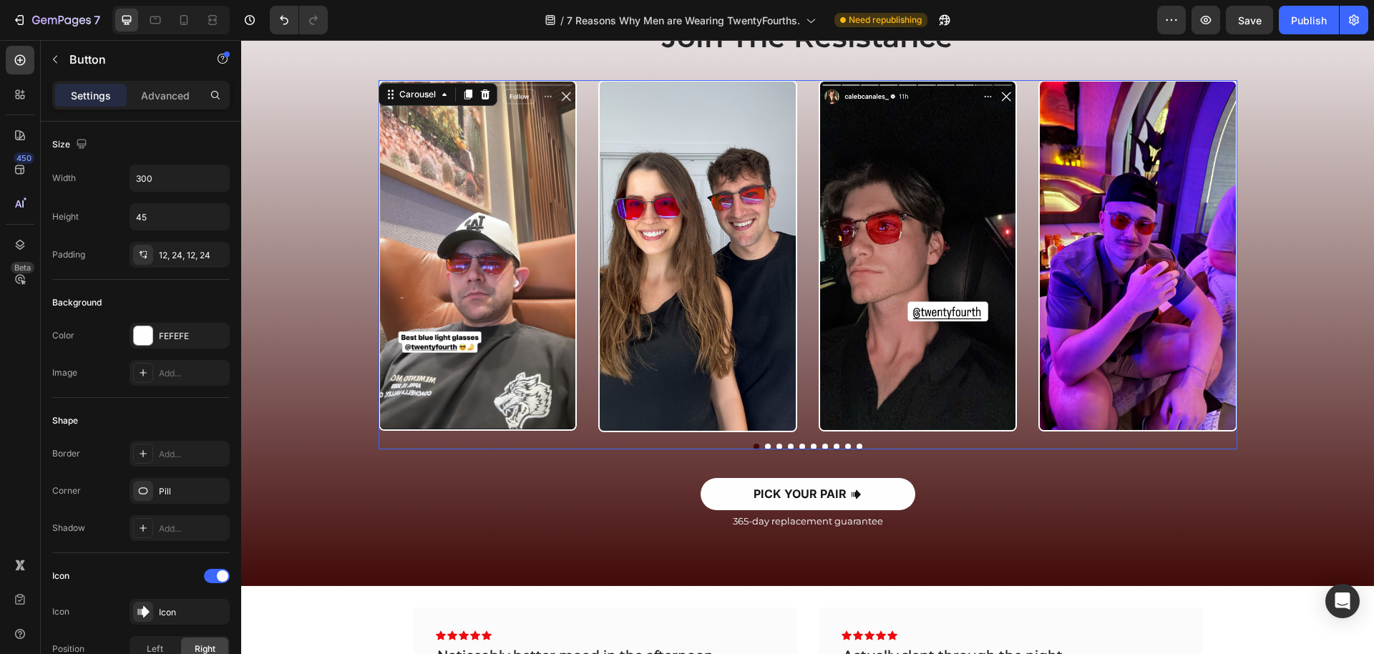
click at [767, 446] on button "Dot" at bounding box center [768, 447] width 6 height 6
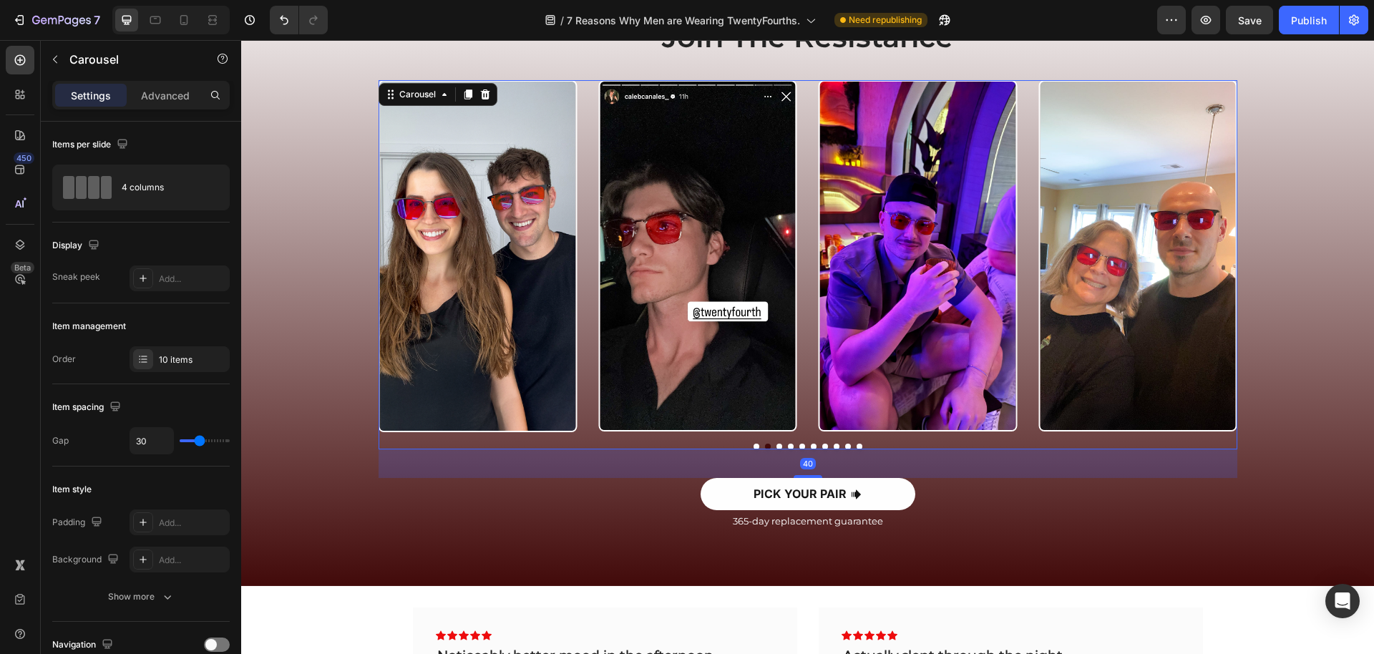
click at [780, 443] on div "Image Image Image Image Image Image Image Image Image Image Carousel 40" at bounding box center [808, 264] width 859 height 369
click at [790, 446] on button "Dot" at bounding box center [791, 447] width 6 height 6
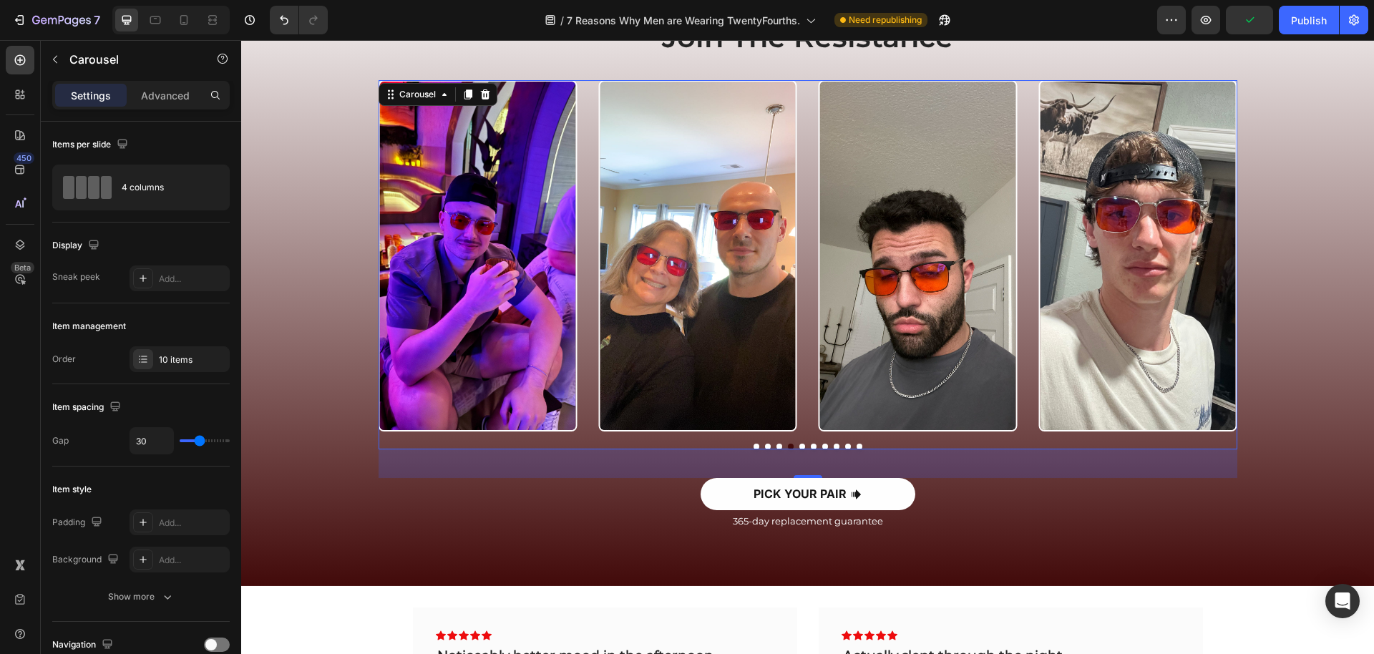
click at [802, 446] on button "Dot" at bounding box center [802, 447] width 6 height 6
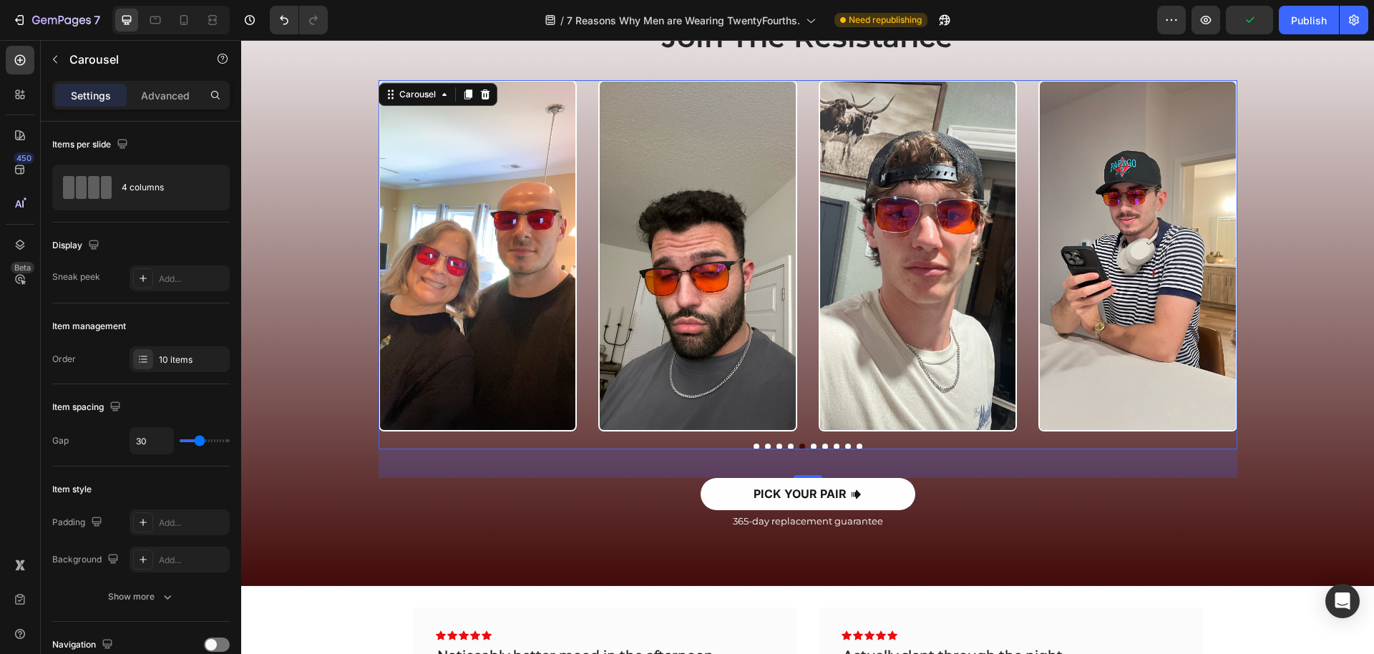
click at [815, 447] on button "Dot" at bounding box center [814, 447] width 6 height 6
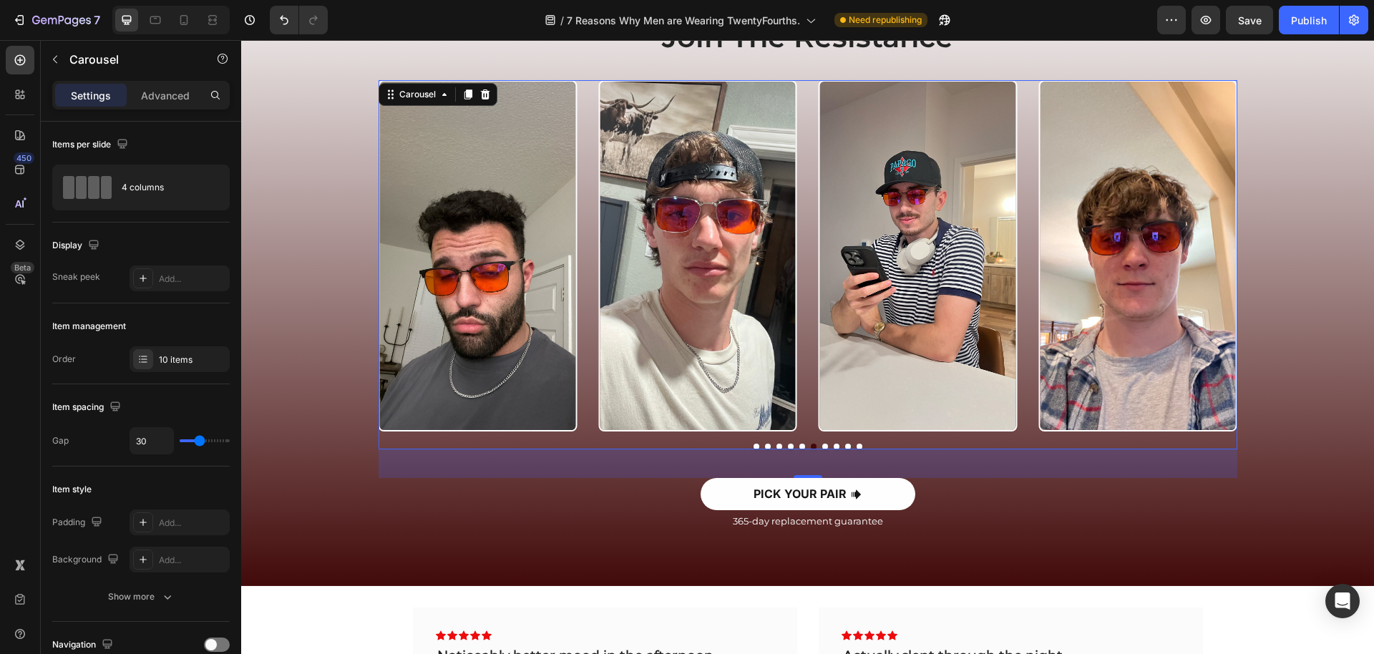
click at [824, 445] on button "Dot" at bounding box center [825, 447] width 6 height 6
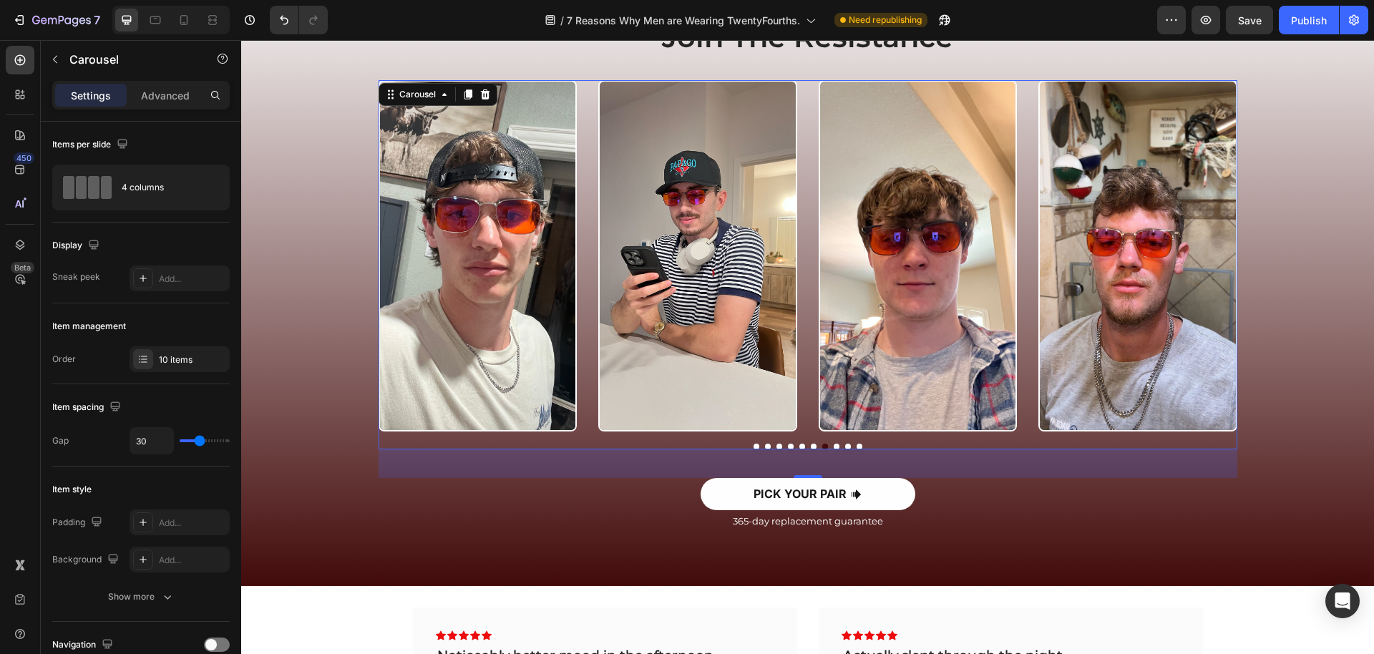
click at [837, 444] on button "Dot" at bounding box center [837, 447] width 6 height 6
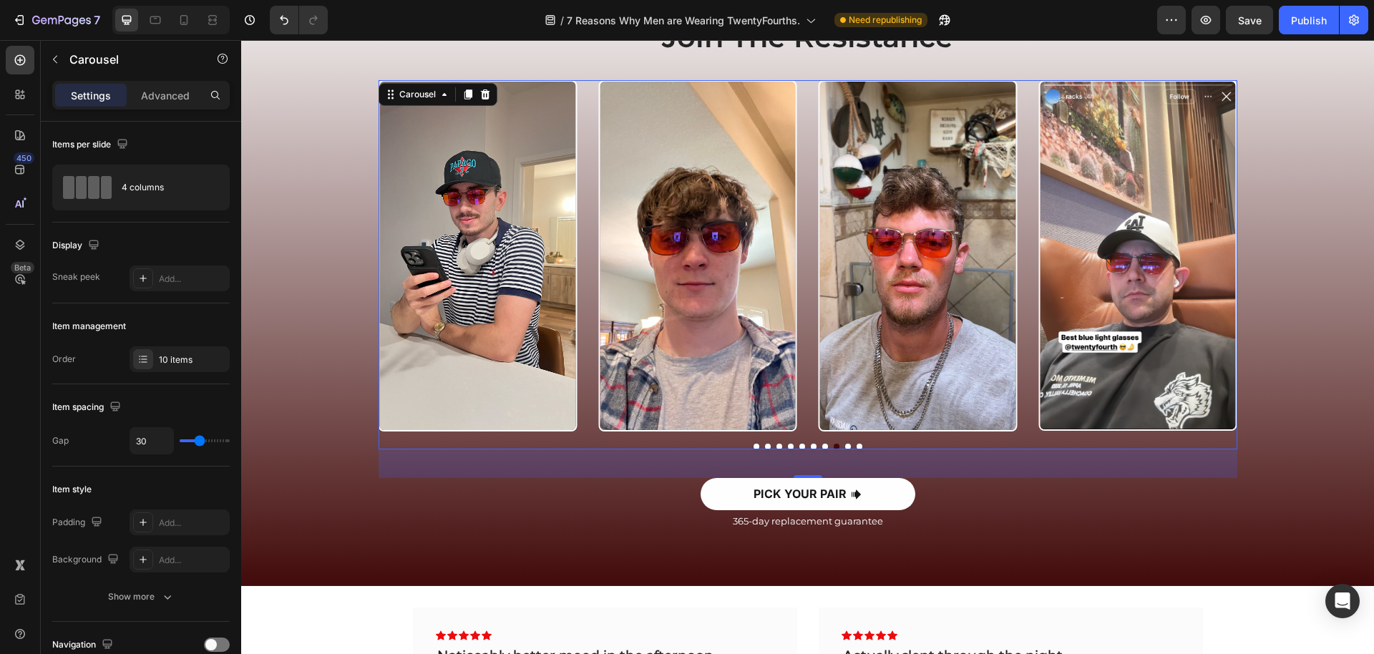
click at [849, 444] on button "Dot" at bounding box center [848, 447] width 6 height 6
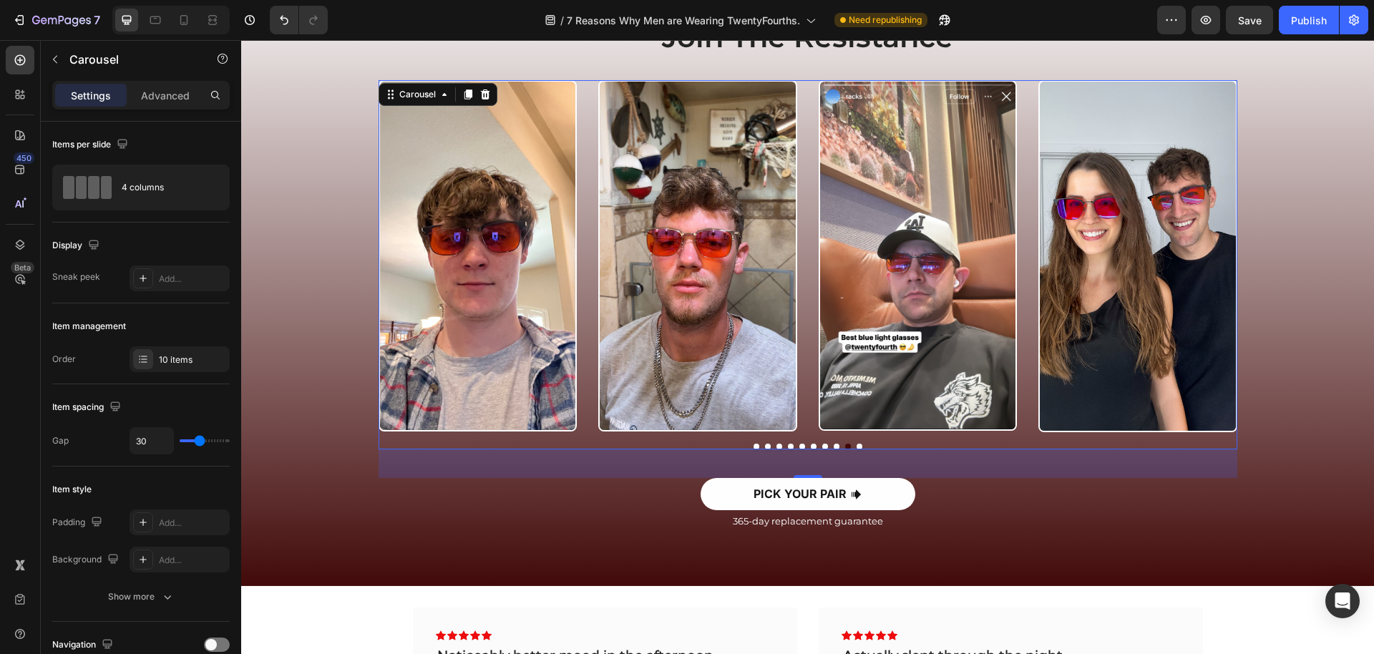
click at [858, 445] on button "Dot" at bounding box center [860, 447] width 6 height 6
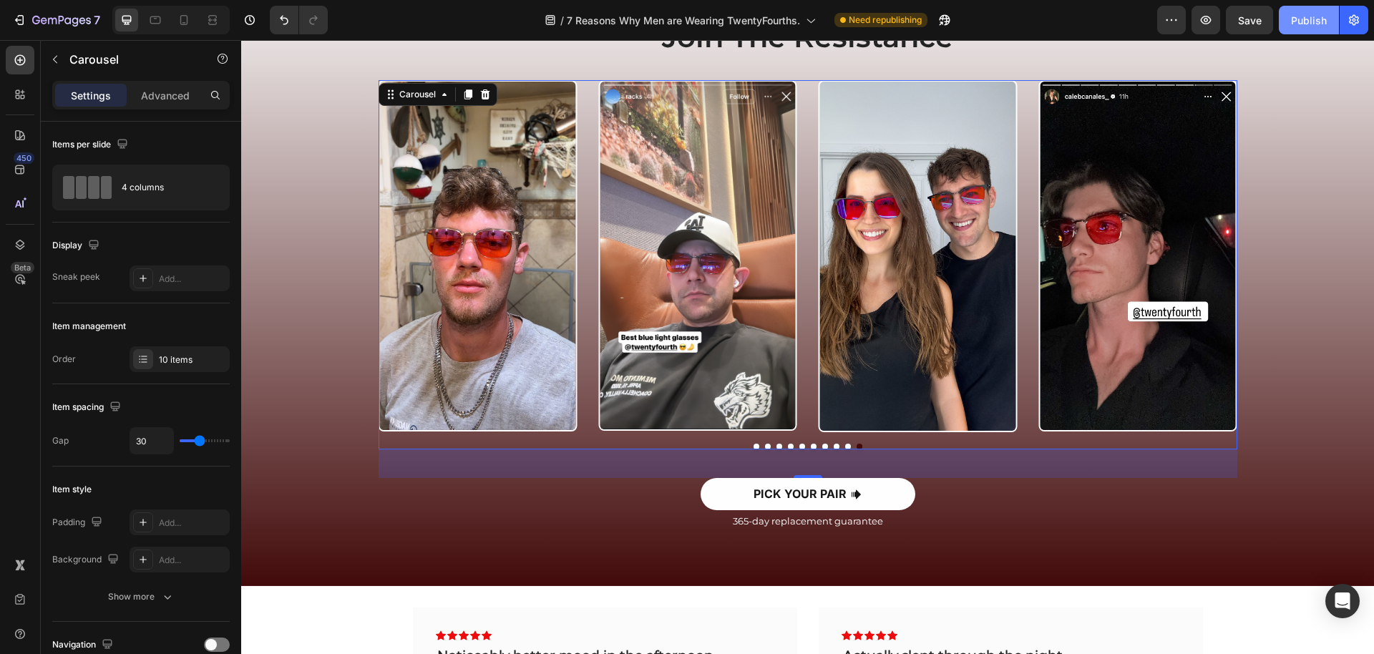
click at [1318, 29] on button "Publish" at bounding box center [1309, 20] width 60 height 29
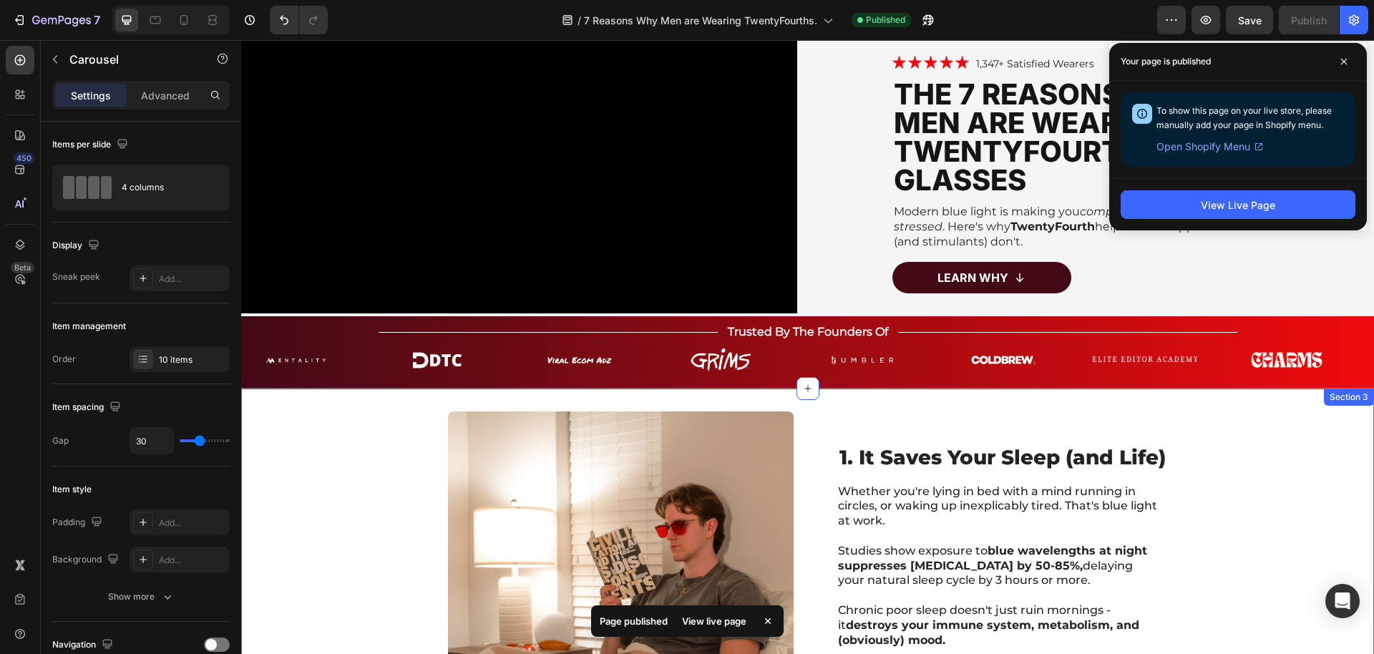
scroll to position [0, 0]
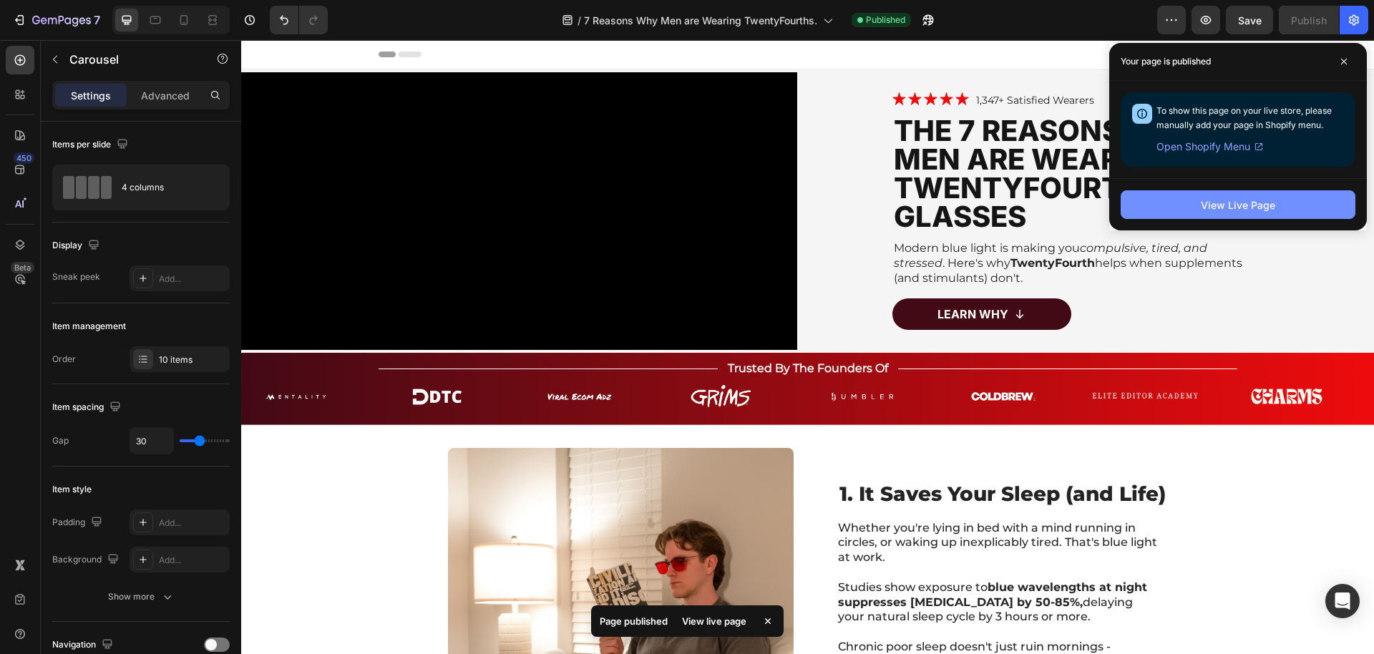
click at [1177, 200] on button "View Live Page" at bounding box center [1238, 204] width 235 height 29
